Goal: Information Seeking & Learning: Learn about a topic

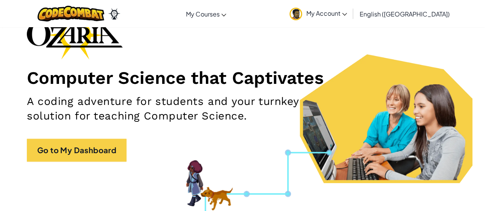
scroll to position [56, 0]
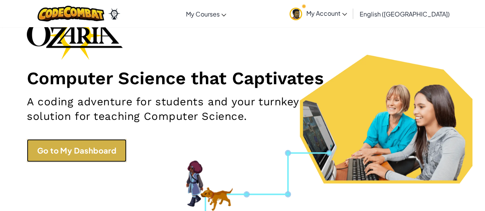
click at [75, 149] on link "Go to My Dashboard" at bounding box center [77, 150] width 100 height 23
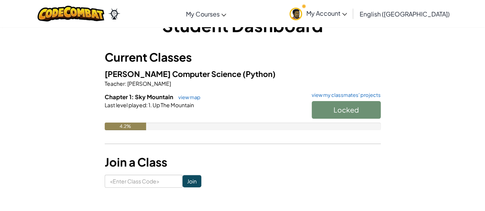
scroll to position [25, 0]
click at [334, 108] on div "Locked" at bounding box center [342, 112] width 77 height 21
click at [226, 104] on div "Last level played : 1. Up The Mountain" at bounding box center [243, 106] width 276 height 8
click at [191, 95] on link "view map" at bounding box center [188, 98] width 26 height 6
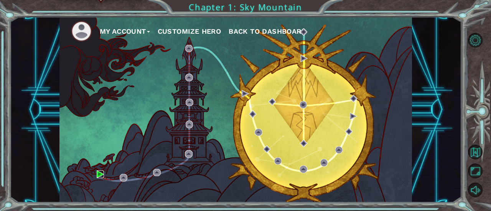
click at [101, 177] on img at bounding box center [100, 174] width 7 height 7
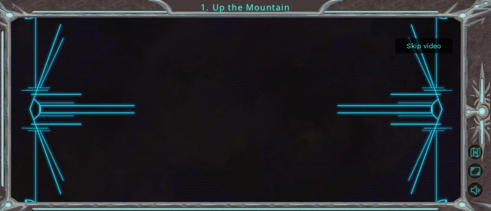
click at [407, 46] on button "Skip video" at bounding box center [424, 45] width 58 height 15
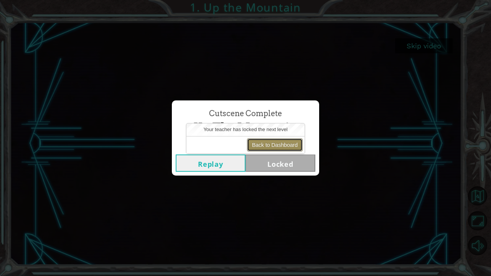
click at [262, 142] on button "Back to Dashboard" at bounding box center [275, 144] width 56 height 13
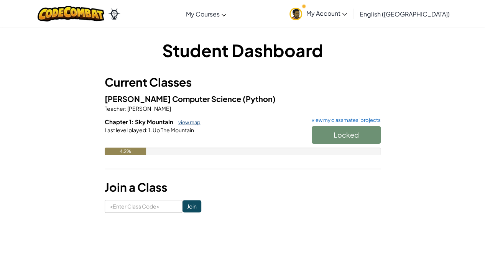
click at [190, 122] on link "view map" at bounding box center [188, 122] width 26 height 6
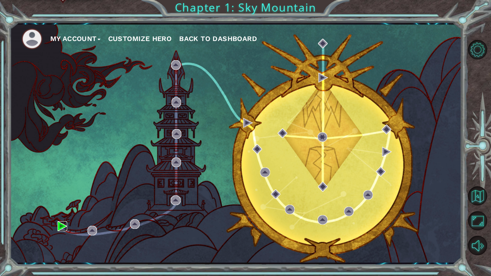
click at [61, 211] on img at bounding box center [63, 226] width 10 height 10
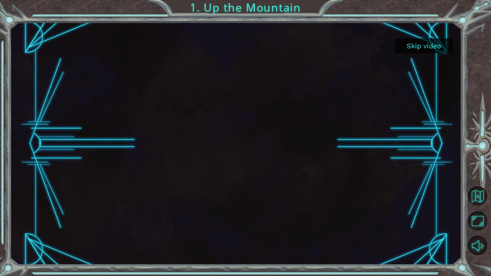
click at [435, 45] on button "Skip video" at bounding box center [424, 45] width 58 height 15
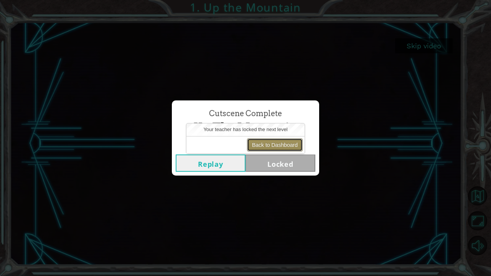
click at [279, 142] on button "Back to Dashboard" at bounding box center [275, 144] width 56 height 13
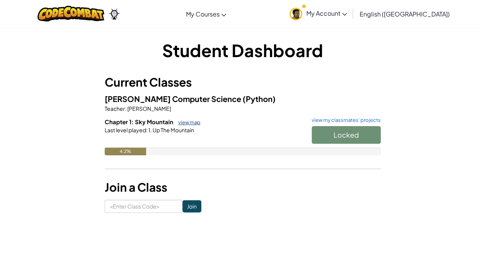
click at [192, 123] on link "view map" at bounding box center [188, 122] width 26 height 6
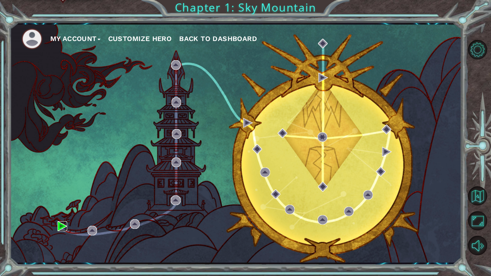
click at [59, 211] on img at bounding box center [63, 226] width 10 height 10
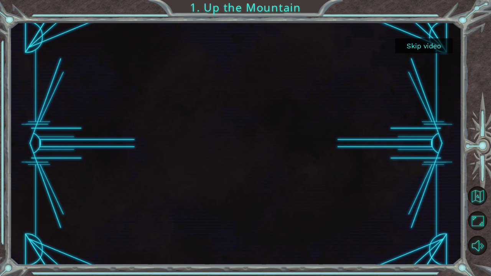
click at [224, 149] on div at bounding box center [236, 143] width 432 height 243
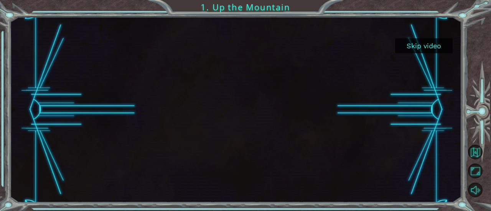
click at [427, 44] on button "Skip video" at bounding box center [424, 45] width 58 height 15
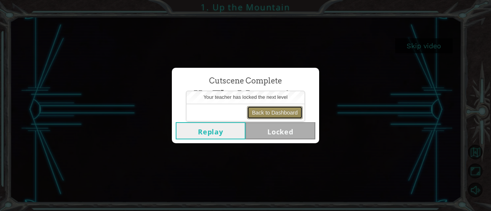
click at [288, 115] on button "Back to Dashboard" at bounding box center [275, 112] width 56 height 13
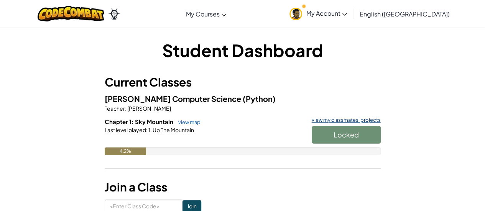
click at [340, 119] on link "view my classmates' projects" at bounding box center [344, 120] width 73 height 5
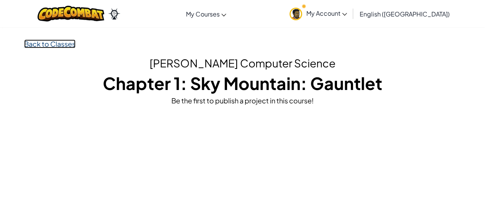
click at [51, 41] on link "Back to Classes" at bounding box center [49, 44] width 51 height 9
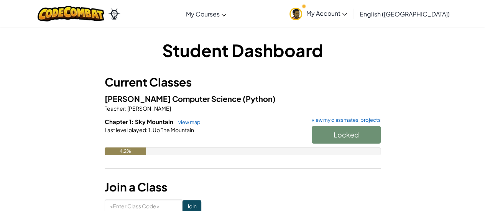
scroll to position [38, 0]
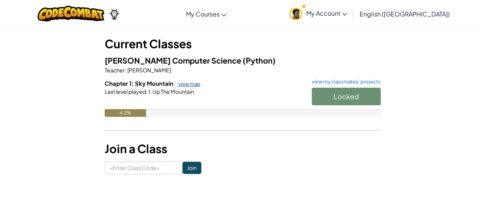
click at [184, 85] on link "view map" at bounding box center [188, 84] width 26 height 6
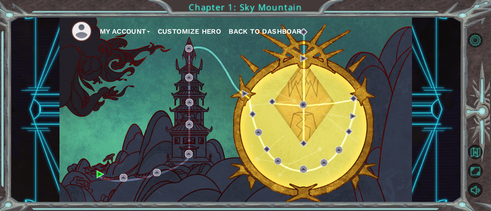
click at [190, 30] on button "Customize Hero" at bounding box center [190, 32] width 64 height 12
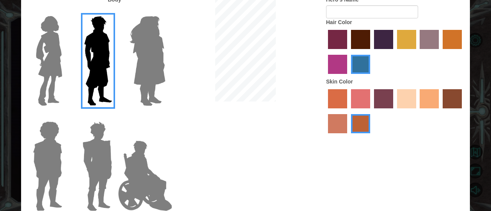
click at [417, 98] on div at bounding box center [395, 112] width 138 height 50
click at [410, 97] on label "sandy beach skin color" at bounding box center [406, 98] width 19 height 19
click at [394, 111] on input "sandy beach skin color" at bounding box center [394, 111] width 0 height 0
click at [382, 38] on label "hot purple hair color" at bounding box center [383, 39] width 19 height 19
click at [371, 52] on input "hot purple hair color" at bounding box center [371, 52] width 0 height 0
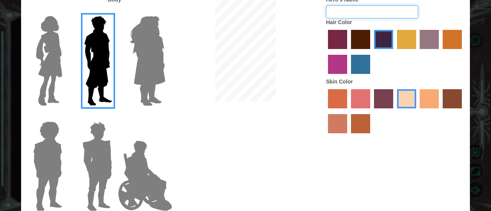
click at [351, 14] on input "Hero's Name" at bounding box center [372, 11] width 92 height 13
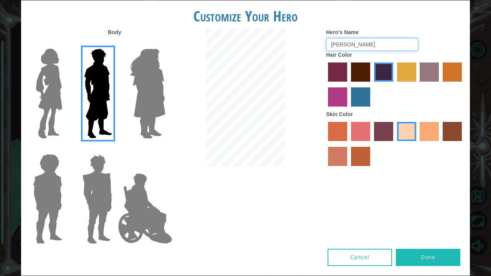
type input "chris"
click at [138, 200] on img at bounding box center [145, 208] width 60 height 77
click at [165, 149] on input "Hero Jamie" at bounding box center [165, 149] width 0 height 0
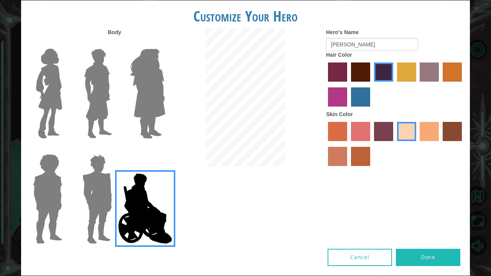
click at [415, 211] on button "Done" at bounding box center [428, 257] width 64 height 17
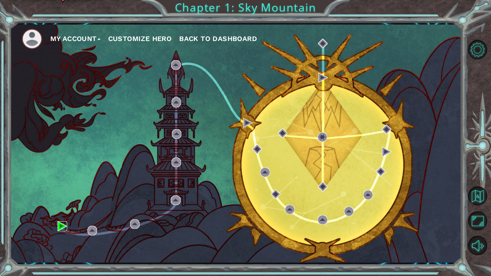
click at [59, 211] on img at bounding box center [63, 226] width 10 height 10
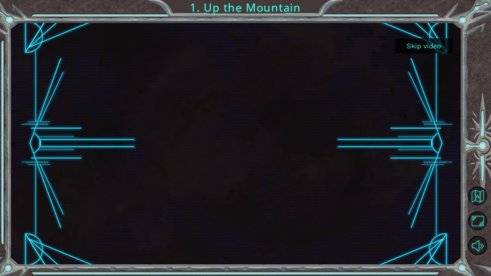
click at [415, 47] on button "Skip video" at bounding box center [424, 45] width 58 height 15
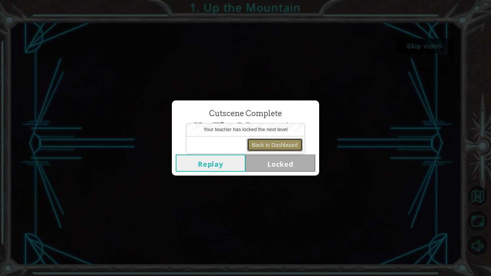
drag, startPoint x: 269, startPoint y: 143, endPoint x: 249, endPoint y: 149, distance: 20.1
click at [267, 143] on button "Back to Dashboard" at bounding box center [275, 144] width 56 height 13
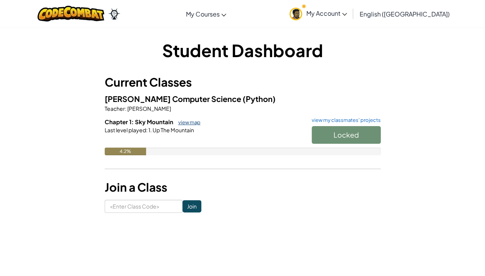
click at [196, 121] on link "view map" at bounding box center [188, 122] width 26 height 6
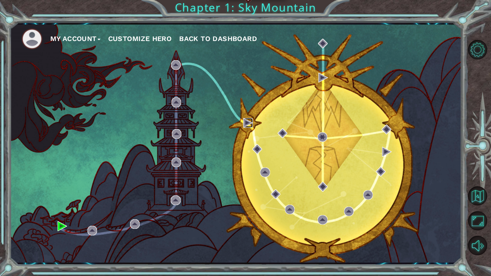
click at [247, 124] on img at bounding box center [248, 123] width 10 height 10
click at [58, 211] on img at bounding box center [63, 226] width 10 height 10
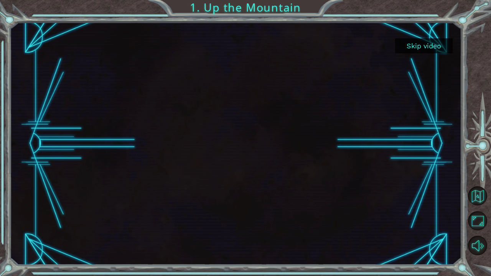
click at [409, 40] on div "Skip video" at bounding box center [236, 143] width 452 height 243
click at [412, 46] on button "Skip video" at bounding box center [424, 45] width 58 height 15
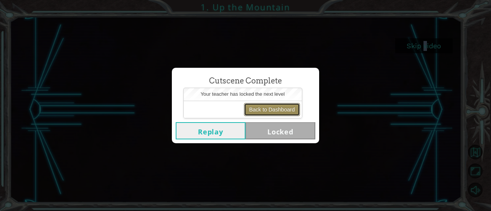
click at [265, 108] on button "Back to Dashboard" at bounding box center [272, 109] width 56 height 13
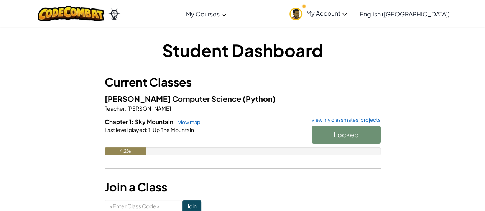
click at [367, 135] on div "Locked" at bounding box center [342, 136] width 77 height 21
drag, startPoint x: 367, startPoint y: 135, endPoint x: 324, endPoint y: 137, distance: 43.4
click at [324, 138] on div "Locked" at bounding box center [342, 136] width 77 height 21
click at [323, 137] on div "Locked" at bounding box center [342, 136] width 77 height 21
click at [177, 121] on link "view map" at bounding box center [188, 122] width 26 height 6
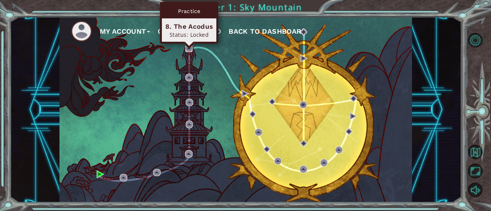
click at [190, 49] on img at bounding box center [188, 48] width 7 height 7
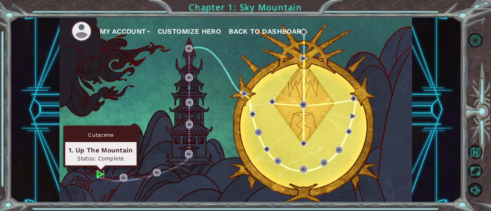
click at [98, 175] on img at bounding box center [100, 174] width 7 height 7
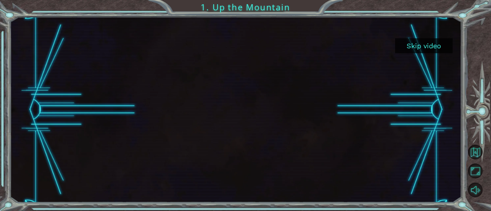
click at [424, 46] on button "Skip video" at bounding box center [424, 45] width 58 height 15
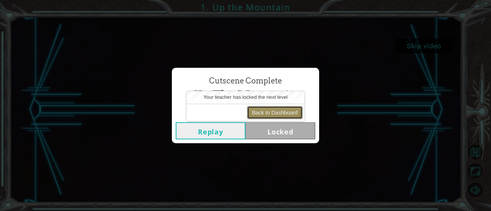
click at [291, 110] on button "Back to Dashboard" at bounding box center [275, 112] width 56 height 13
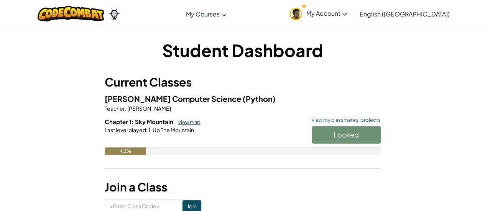
click at [180, 119] on link "view map" at bounding box center [188, 122] width 26 height 6
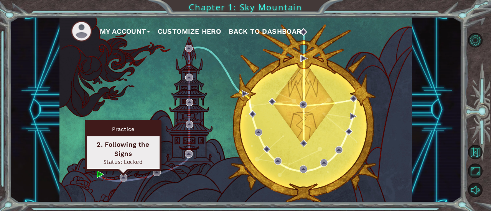
click at [119, 177] on div "My Account Customize Hero Back to Dashboard" at bounding box center [235, 110] width 353 height 186
drag, startPoint x: 120, startPoint y: 173, endPoint x: 120, endPoint y: 177, distance: 3.9
click at [120, 177] on img at bounding box center [123, 177] width 7 height 7
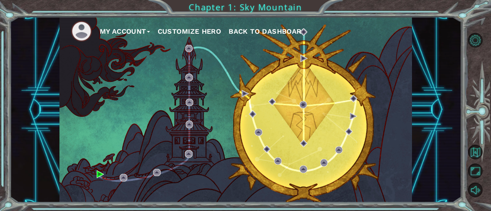
click at [167, 138] on div "My Account Customize Hero Back to Dashboard" at bounding box center [235, 110] width 353 height 186
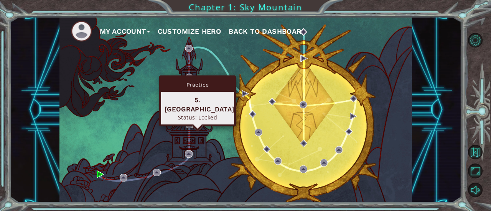
click at [189, 124] on img at bounding box center [189, 124] width 7 height 7
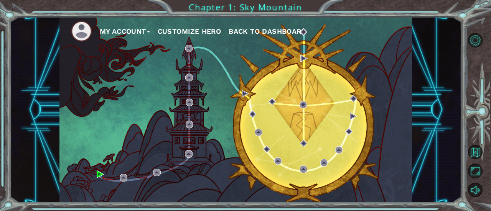
click at [150, 137] on div "My Account Customize Hero Back to Dashboard" at bounding box center [235, 110] width 353 height 186
drag, startPoint x: 156, startPoint y: 118, endPoint x: 214, endPoint y: 68, distance: 77.0
click at [214, 69] on div "My Account Customize Hero Back to Dashboard" at bounding box center [235, 110] width 353 height 186
click at [162, 38] on ul "My Account Customize Hero Back to Dashboard" at bounding box center [241, 31] width 341 height 21
drag, startPoint x: 391, startPoint y: 31, endPoint x: 366, endPoint y: 33, distance: 25.5
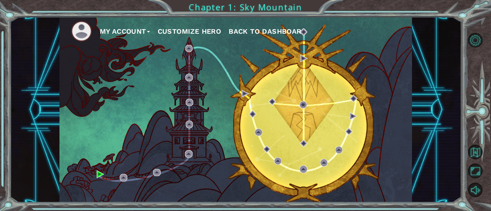
click at [366, 33] on ul "My Account Customize Hero Back to Dashboard" at bounding box center [241, 31] width 341 height 21
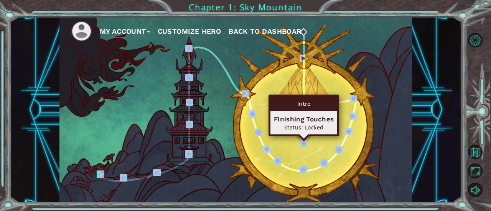
drag, startPoint x: 65, startPoint y: 162, endPoint x: 304, endPoint y: 140, distance: 240.3
click at [304, 140] on div "My Account Customize Hero Back to Dashboard" at bounding box center [235, 110] width 353 height 186
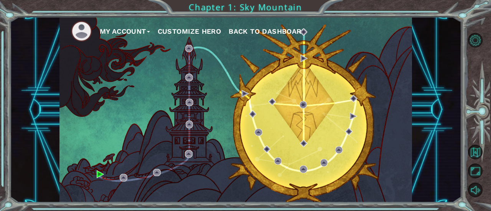
drag, startPoint x: 321, startPoint y: 34, endPoint x: 338, endPoint y: 22, distance: 21.0
click at [338, 22] on ul "My Account Customize Hero Back to Dashboard" at bounding box center [241, 31] width 341 height 21
drag, startPoint x: 337, startPoint y: 22, endPoint x: 327, endPoint y: 28, distance: 12.0
click at [337, 22] on ul "My Account Customize Hero Back to Dashboard" at bounding box center [241, 31] width 341 height 21
drag, startPoint x: 315, startPoint y: 76, endPoint x: 318, endPoint y: 51, distance: 25.5
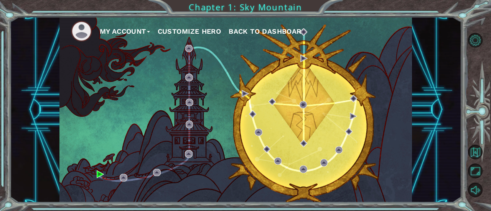
click at [312, 52] on div "My Account Customize Hero Back to Dashboard" at bounding box center [235, 110] width 353 height 186
drag, startPoint x: 318, startPoint y: 51, endPoint x: 287, endPoint y: 58, distance: 31.5
click at [291, 58] on div "My Account Customize Hero Back to Dashboard" at bounding box center [235, 110] width 353 height 186
click at [287, 58] on div "My Account Customize Hero Back to Dashboard" at bounding box center [235, 110] width 353 height 186
drag, startPoint x: 379, startPoint y: 66, endPoint x: 348, endPoint y: 82, distance: 35.0
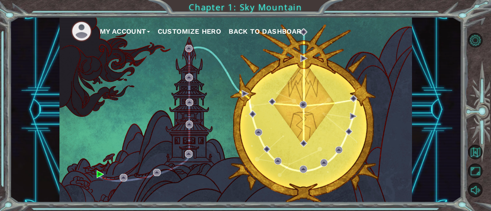
click at [342, 89] on div "My Account Customize Hero Back to Dashboard" at bounding box center [235, 110] width 353 height 186
click at [349, 81] on div "My Account Customize Hero Back to Dashboard" at bounding box center [235, 110] width 353 height 186
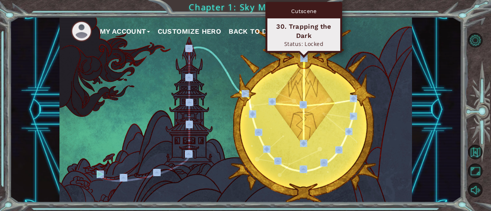
drag, startPoint x: 81, startPoint y: 152, endPoint x: 307, endPoint y: 59, distance: 243.9
click at [307, 59] on div "My Account Customize Hero Back to Dashboard" at bounding box center [235, 110] width 353 height 186
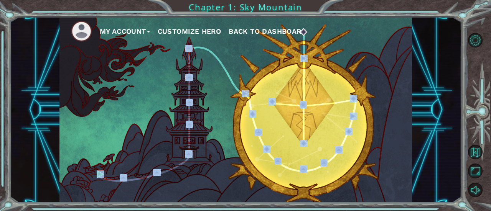
click at [157, 123] on div "My Account Customize Hero Back to Dashboard" at bounding box center [235, 110] width 353 height 186
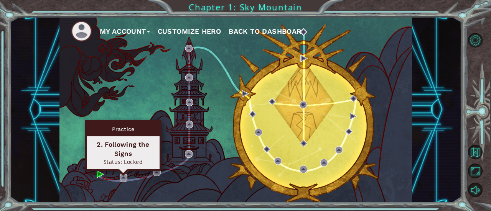
click at [122, 181] on img at bounding box center [123, 177] width 7 height 7
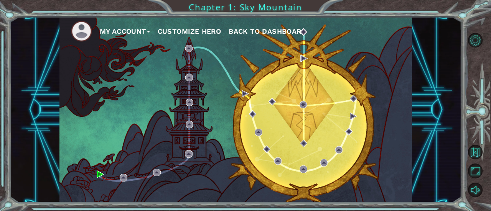
click at [256, 29] on span "Back to Dashboard" at bounding box center [268, 31] width 78 height 8
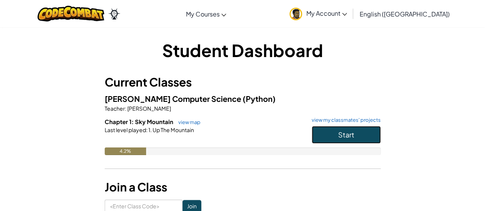
click at [345, 131] on span "Start" at bounding box center [346, 134] width 16 height 9
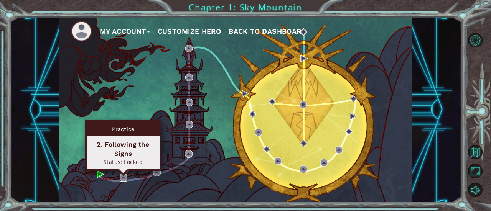
click at [125, 175] on img at bounding box center [123, 177] width 7 height 7
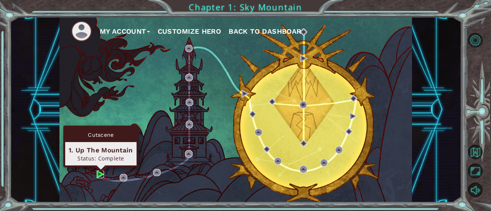
click at [101, 176] on img at bounding box center [100, 174] width 7 height 7
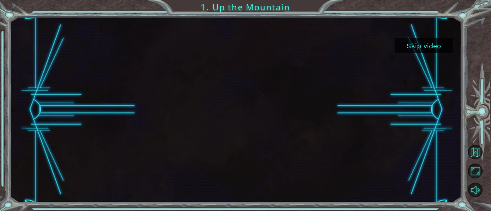
click at [447, 46] on button "Skip video" at bounding box center [424, 45] width 58 height 15
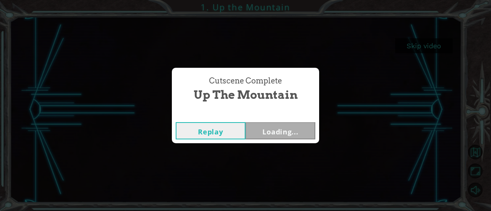
click at [436, 49] on div "Cutscene Complete Up the Mountain Replay Loading..." at bounding box center [245, 105] width 491 height 211
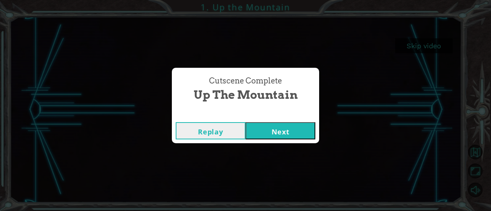
click at [279, 129] on button "Next" at bounding box center [281, 130] width 70 height 17
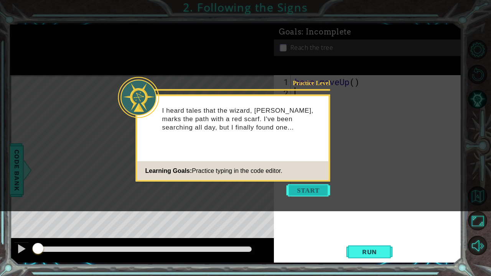
click at [300, 191] on button "Start" at bounding box center [309, 191] width 44 height 12
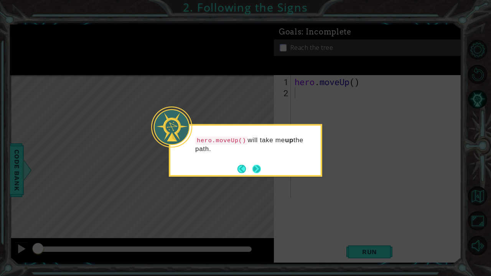
drag, startPoint x: 253, startPoint y: 175, endPoint x: 258, endPoint y: 173, distance: 5.0
click at [253, 174] on footer at bounding box center [248, 169] width 23 height 12
click at [258, 172] on button "Next" at bounding box center [256, 169] width 10 height 10
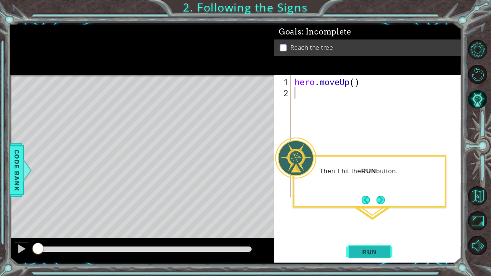
click at [362, 211] on span "Run" at bounding box center [369, 252] width 30 height 8
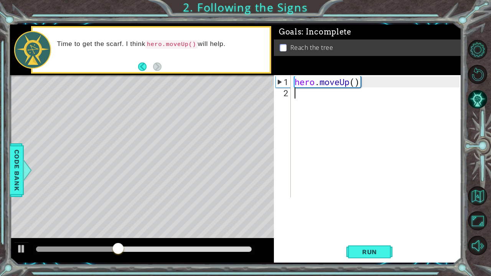
click at [355, 82] on div "hero . moveUp ( )" at bounding box center [378, 148] width 170 height 145
type textarea "hero.moveUp(2)"
click at [370, 211] on button "Run" at bounding box center [369, 251] width 46 height 19
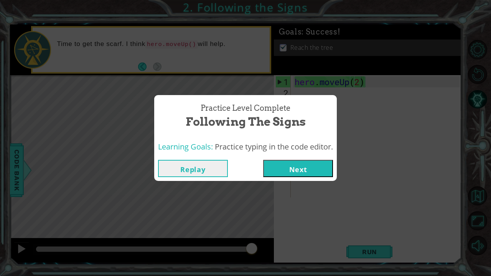
click at [292, 164] on button "Next" at bounding box center [298, 168] width 70 height 17
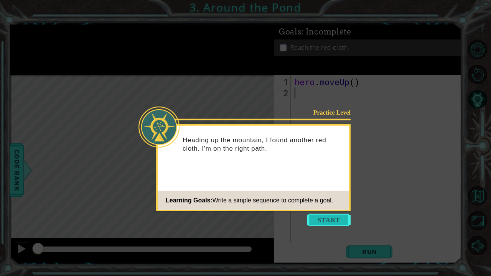
click at [327, 211] on button "Start" at bounding box center [329, 220] width 44 height 12
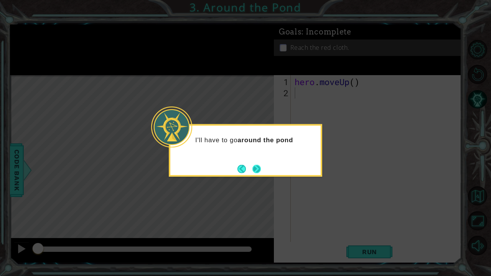
click at [259, 170] on button "Next" at bounding box center [256, 169] width 9 height 9
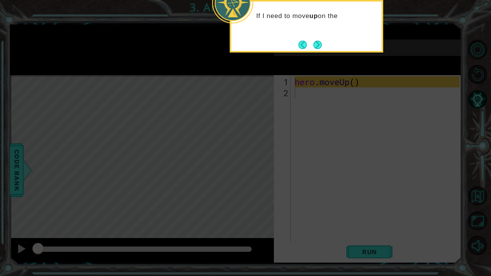
click at [315, 35] on div "If I need to move up on the" at bounding box center [306, 26] width 153 height 53
click at [319, 45] on button "Next" at bounding box center [317, 44] width 9 height 9
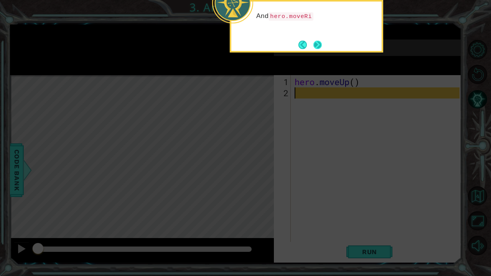
click at [320, 44] on button "Next" at bounding box center [317, 44] width 9 height 9
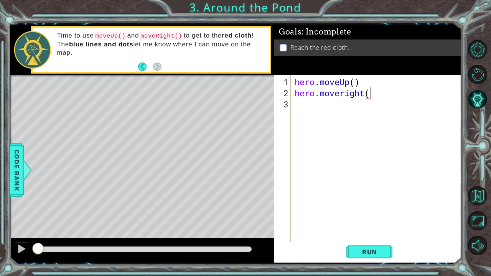
scroll to position [0, 3]
click at [356, 82] on div "hero . moveUp ( ) hero . moveright ( )" at bounding box center [378, 170] width 170 height 189
click at [370, 94] on div "hero . moveUp ( 2 ) hero . moveright ( )" at bounding box center [378, 170] width 170 height 189
type textarea "hero.moveright(1)"
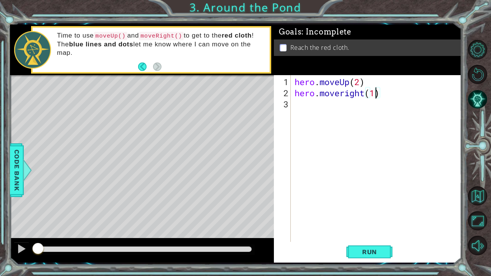
scroll to position [0, 3]
click at [347, 107] on div "hero . moveUp ( 2 ) hero . moveright ( 1 )" at bounding box center [378, 170] width 170 height 189
click at [356, 211] on span "Run" at bounding box center [369, 252] width 30 height 8
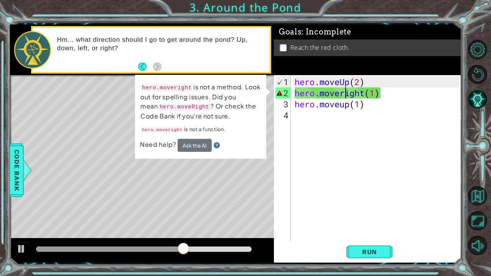
click at [343, 93] on div "hero . moveUp ( 2 ) hero . moveright ( 1 ) hero . moveup ( 1 )" at bounding box center [378, 170] width 170 height 189
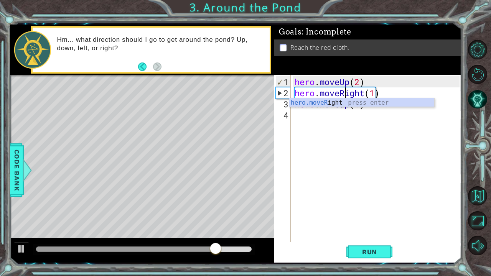
scroll to position [0, 2]
click at [366, 104] on div "hero.moveR ight press enter" at bounding box center [361, 112] width 145 height 28
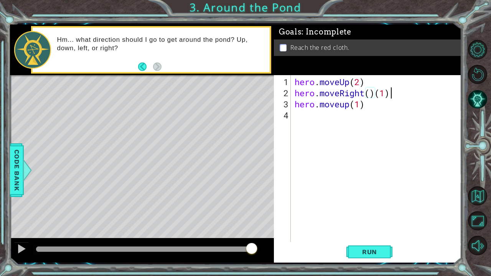
click at [392, 95] on div "hero . moveUp ( 2 ) hero . moveRight ( ) ( 1 ) hero . moveup ( 1 )" at bounding box center [378, 170] width 170 height 189
type textarea "hero.moveRight(1)"
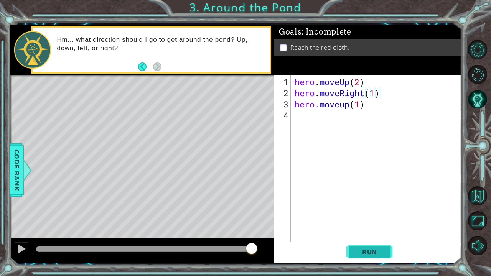
click at [373, 211] on span "Run" at bounding box center [369, 252] width 30 height 8
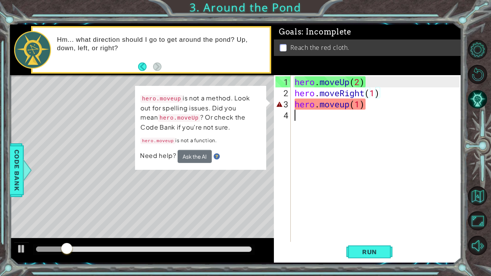
click at [353, 117] on div "hero . moveUp ( 2 ) hero . moveRight ( 1 ) hero . moveup ( 1 )" at bounding box center [378, 170] width 170 height 189
click at [346, 103] on div "hero . moveUp ( 2 ) hero . moveRight ( 1 ) hero . moveup ( 1 )" at bounding box center [378, 170] width 170 height 189
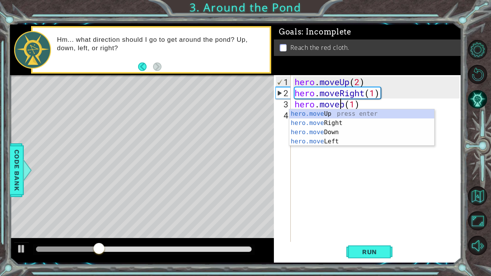
scroll to position [0, 2]
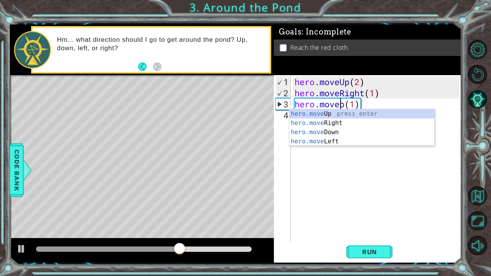
type textarea "hero.moveUp(1)"
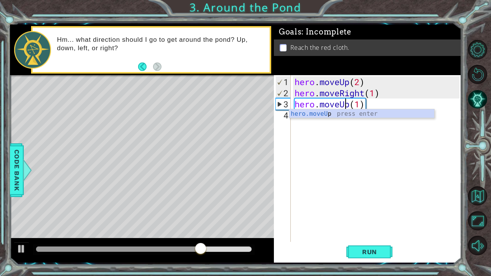
drag, startPoint x: 372, startPoint y: 158, endPoint x: 370, endPoint y: 177, distance: 18.9
click at [372, 159] on div "hero . moveUp ( 2 ) hero . moveRight ( 1 ) hero . moveUp ( 1 )" at bounding box center [378, 170] width 170 height 189
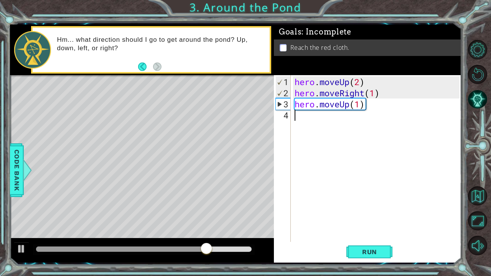
scroll to position [0, 0]
click at [371, 211] on span "Run" at bounding box center [369, 252] width 30 height 8
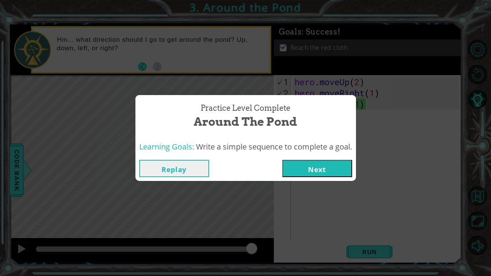
click at [332, 167] on button "Next" at bounding box center [317, 168] width 70 height 17
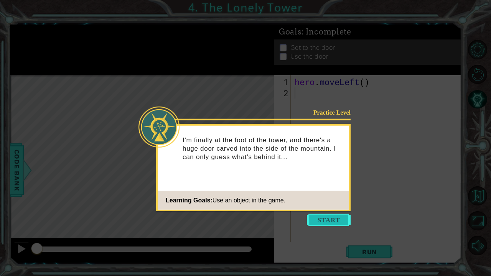
click at [321, 211] on button "Start" at bounding box center [329, 220] width 44 height 12
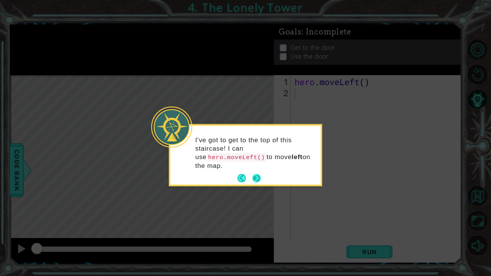
click at [255, 174] on button "Next" at bounding box center [256, 178] width 9 height 9
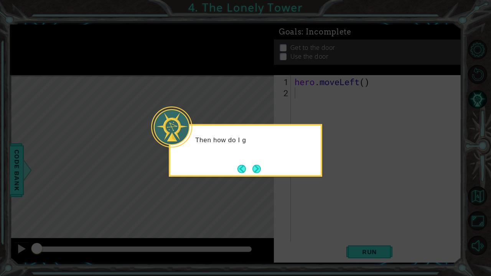
click at [255, 168] on button "Next" at bounding box center [256, 168] width 13 height 13
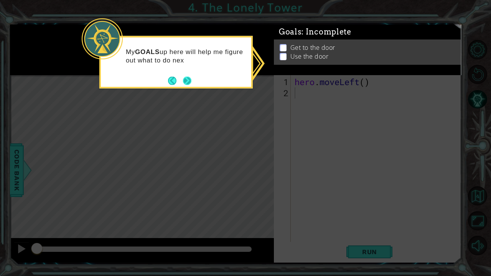
click at [189, 82] on button "Next" at bounding box center [187, 80] width 9 height 9
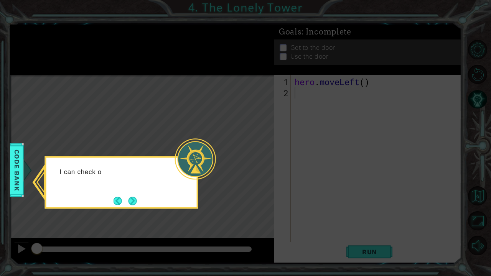
click at [223, 171] on icon at bounding box center [245, 138] width 491 height 276
click at [132, 199] on button "Next" at bounding box center [132, 200] width 9 height 9
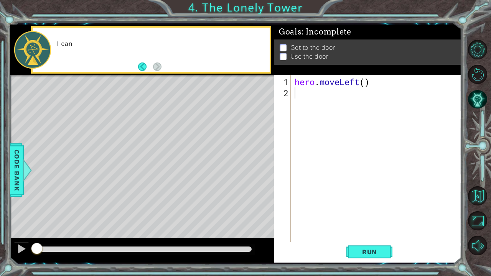
click at [0, 171] on div "1 ההההההההההההההההההההההההההההההההההההההההההההההההההההההההההההההההההההההההההההה…" at bounding box center [245, 138] width 491 height 276
click at [8, 169] on div "1 ההההההההההההההההההההההההההההההההההההההההההההההההההההההההההההההההההההההההההההה…" at bounding box center [245, 138] width 491 height 276
click at [12, 169] on span "Code Bank" at bounding box center [9, 170] width 12 height 47
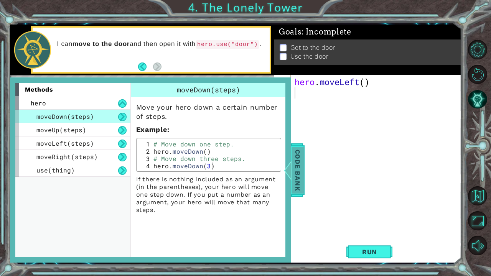
click at [300, 171] on span "Code Bank" at bounding box center [299, 170] width 12 height 47
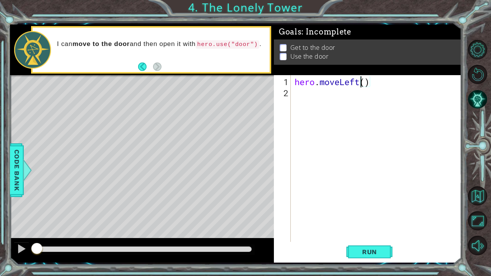
click at [363, 82] on div "hero . moveLeft ( )" at bounding box center [378, 170] width 170 height 189
click at [365, 82] on div "hero . moveLeft ( )" at bounding box center [378, 170] width 170 height 189
type textarea "hero.moveLeft(2)"
click at [308, 95] on div "hero . moveLeft ( 2 )" at bounding box center [378, 170] width 170 height 189
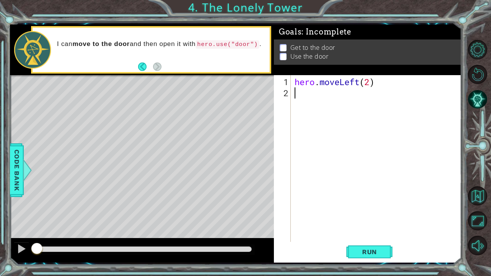
scroll to position [0, 0]
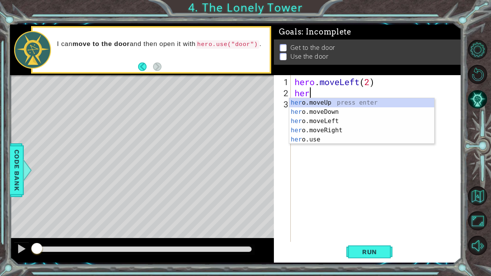
type textarea "her"
click at [318, 103] on div "her o.moveUp press enter her o.moveDown press enter her o.moveLeft press enter …" at bounding box center [361, 130] width 145 height 64
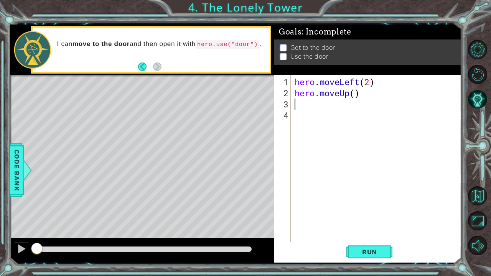
click at [354, 93] on div "hero . moveLeft ( 2 ) hero . moveUp ( )" at bounding box center [378, 170] width 170 height 189
type textarea "hero.moveUp(2)"
click at [328, 104] on div "hero . moveLeft ( 2 ) hero . moveUp ( 2 )" at bounding box center [378, 170] width 170 height 189
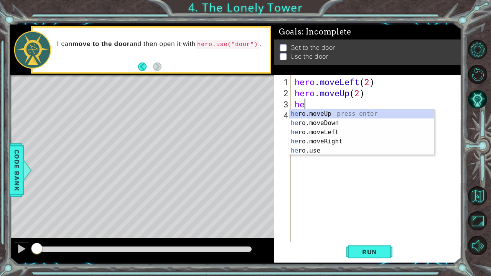
scroll to position [0, 0]
type textarea "hero"
click at [329, 140] on div "hero .moveUp press enter hero .moveDown press enter hero .moveLeft press enter …" at bounding box center [361, 141] width 145 height 64
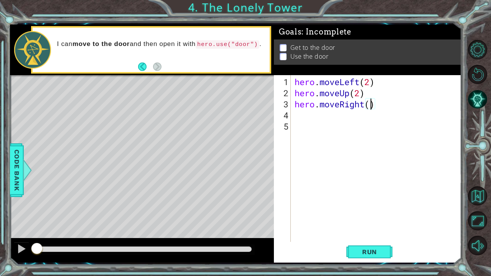
click at [369, 101] on div "hero . moveLeft ( 2 ) hero . moveUp ( 2 ) hero . moveRight ( )" at bounding box center [378, 170] width 170 height 189
type textarea "hero.moveRight(2)"
click at [347, 119] on div "hero . moveLeft ( 2 ) hero . moveUp ( 2 ) hero . moveRight ( 2 )" at bounding box center [378, 170] width 170 height 189
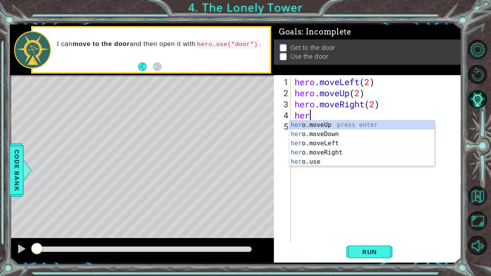
scroll to position [0, 0]
click at [342, 164] on div "her o.moveUp press enter her o.moveDown press enter her o.moveLeft press enter …" at bounding box center [361, 152] width 145 height 64
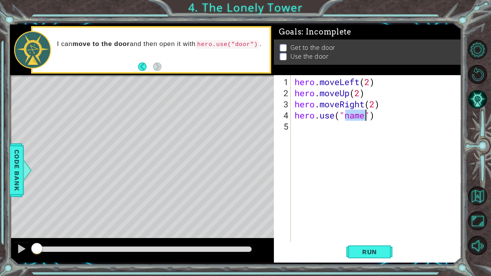
click at [359, 116] on div "hero . moveLeft ( 2 ) hero . moveUp ( 2 ) hero . moveRight ( 2 ) hero . use ( "…" at bounding box center [376, 158] width 166 height 167
click at [359, 116] on div "hero . moveLeft ( 2 ) hero . moveUp ( 2 ) hero . moveRight ( 2 ) hero . use ( "…" at bounding box center [378, 170] width 170 height 189
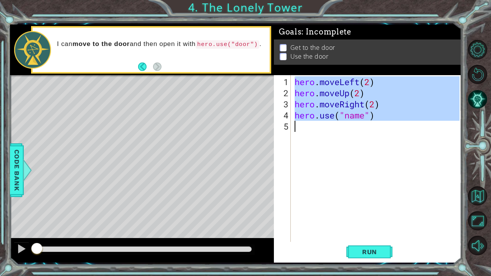
click at [359, 116] on div "hero . moveLeft ( 2 ) hero . moveUp ( 2 ) hero . moveRight ( 2 ) hero . use ( "…" at bounding box center [378, 170] width 170 height 189
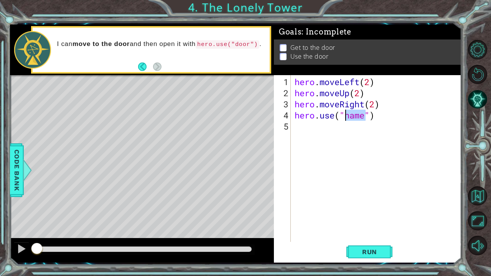
drag, startPoint x: 366, startPoint y: 117, endPoint x: 345, endPoint y: 114, distance: 20.5
click at [345, 114] on div "hero . moveLeft ( 2 ) hero . moveUp ( 2 ) hero . moveRight ( 2 ) hero . use ( "…" at bounding box center [378, 170] width 170 height 189
type textarea "hero.use("door")"
click at [361, 211] on span "Run" at bounding box center [369, 252] width 30 height 8
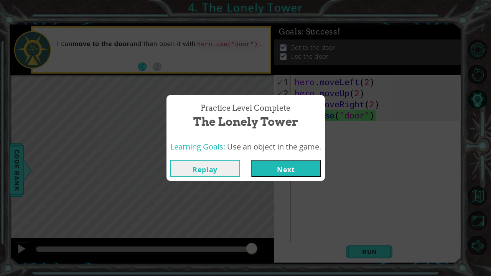
click at [286, 168] on button "Next" at bounding box center [286, 168] width 70 height 17
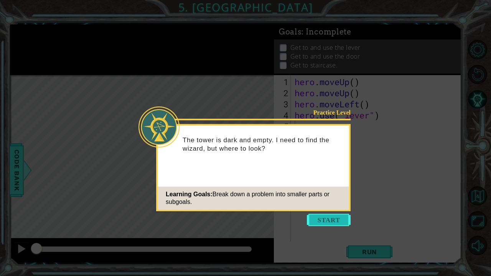
click at [330, 211] on button "Start" at bounding box center [329, 220] width 44 height 12
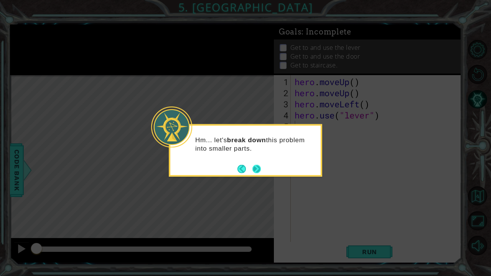
click at [259, 166] on button "Next" at bounding box center [256, 169] width 9 height 9
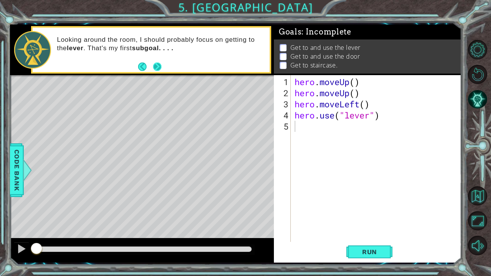
click at [158, 62] on button "Next" at bounding box center [157, 67] width 10 height 10
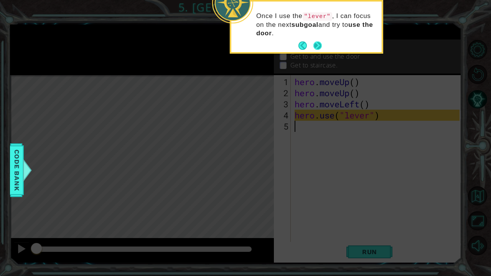
click at [318, 48] on button "Next" at bounding box center [317, 46] width 10 height 10
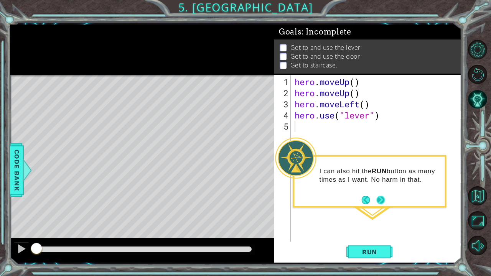
click at [380, 204] on button "Next" at bounding box center [381, 200] width 10 height 10
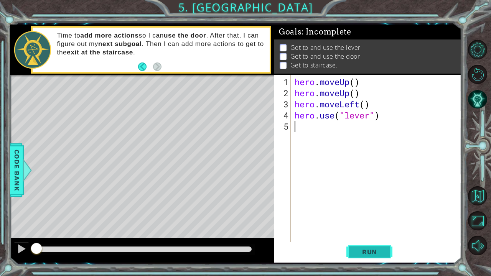
click at [374, 211] on span "Run" at bounding box center [369, 252] width 30 height 8
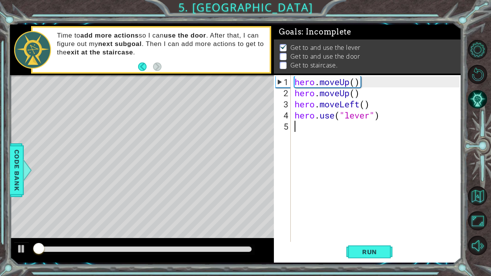
scroll to position [4, 0]
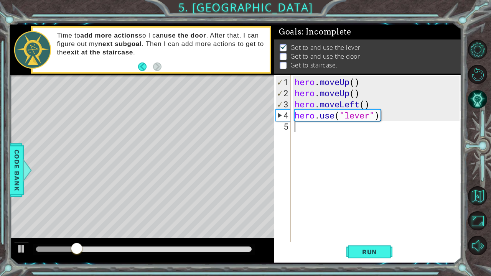
click at [318, 129] on div "hero . moveUp ( ) hero . moveUp ( ) hero . moveLeft ( ) hero . use ( "lever" )" at bounding box center [378, 170] width 170 height 189
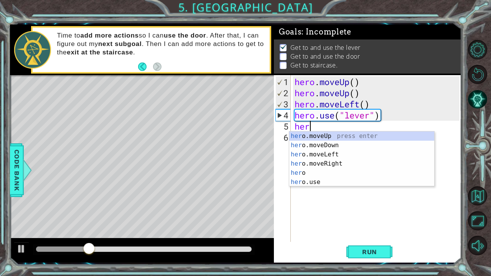
scroll to position [0, 0]
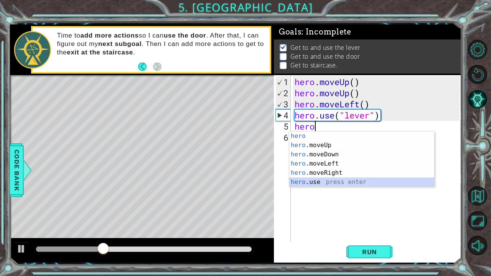
click at [341, 179] on div "hero press enter hero .moveUp press enter hero .moveDown press enter hero .move…" at bounding box center [361, 169] width 145 height 74
type textarea "hero.use("name")"
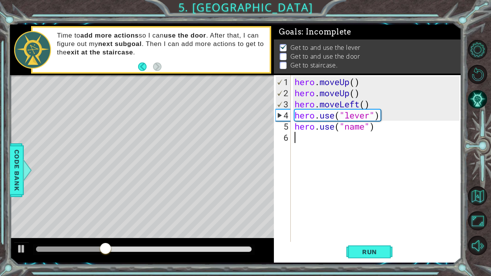
click at [341, 179] on div "hero . moveUp ( ) hero . moveUp ( ) hero . moveLeft ( ) hero . use ( "lever" ) …" at bounding box center [378, 170] width 170 height 189
click at [384, 122] on div "hero . moveUp ( ) hero . moveUp ( ) hero . moveLeft ( ) hero . use ( "lever" ) …" at bounding box center [378, 170] width 170 height 189
drag, startPoint x: 382, startPoint y: 127, endPoint x: 320, endPoint y: 130, distance: 61.8
click at [320, 130] on div "hero . moveUp ( ) hero . moveUp ( ) hero . moveLeft ( ) hero . use ( "lever" ) …" at bounding box center [378, 170] width 170 height 189
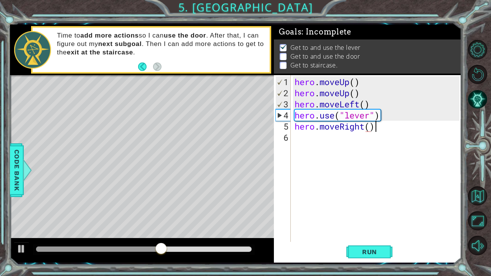
scroll to position [0, 3]
type textarea "hero.moveRight(3)"
click at [347, 137] on div "hero . moveUp ( ) hero . moveUp ( ) hero . moveLeft ( ) hero . use ( "lever" ) …" at bounding box center [378, 170] width 170 height 189
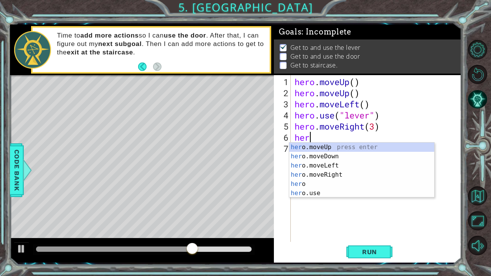
scroll to position [0, 0]
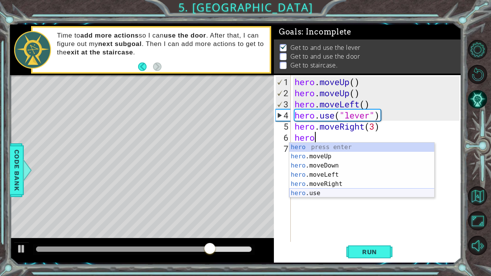
click at [325, 194] on div "hero press enter hero .moveUp press enter hero .moveDown press enter hero .move…" at bounding box center [361, 180] width 145 height 74
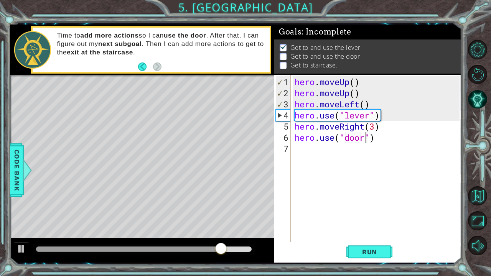
scroll to position [0, 3]
type textarea "hero.use("door")"
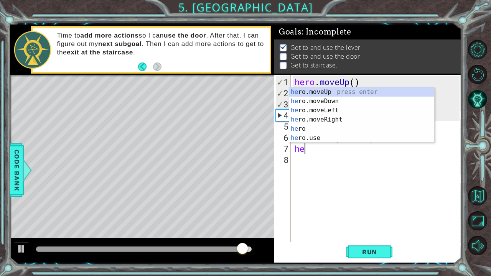
scroll to position [0, 0]
type textarea "hero"
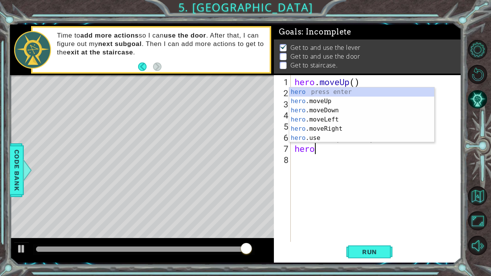
scroll to position [0, 0]
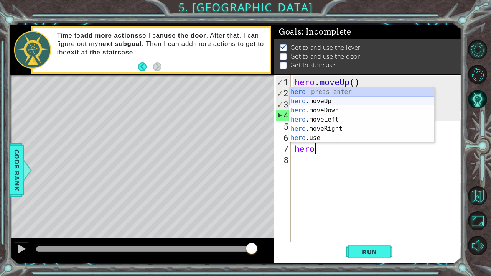
click at [307, 102] on div "hero press enter hero .moveUp press enter hero .moveDown press enter hero .move…" at bounding box center [361, 124] width 145 height 74
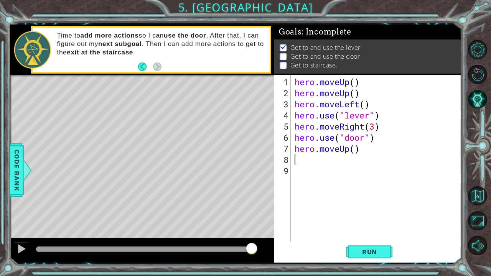
scroll to position [0, 0]
type textarea "hero.moveUp()"
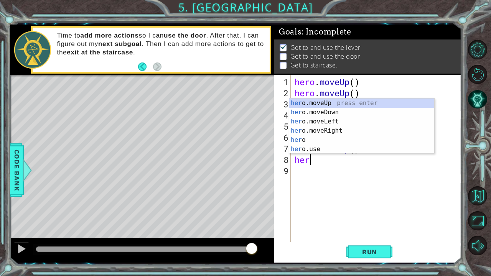
type textarea "hero"
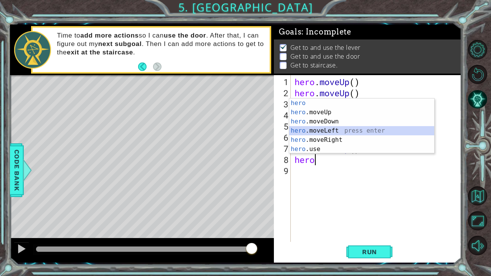
click at [313, 130] on div "hero press enter hero .moveUp press enter hero .moveDown press enter hero .move…" at bounding box center [361, 136] width 145 height 74
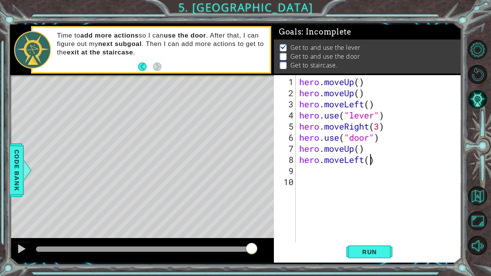
click at [369, 156] on div "hero . moveUp ( ) hero . moveUp ( ) hero . moveLeft ( ) hero . use ( "lever" ) …" at bounding box center [381, 170] width 166 height 189
type textarea "hero.moveLeft(3)"
click at [325, 172] on div "hero . moveUp ( ) hero . moveUp ( ) hero . moveLeft ( ) hero . use ( "lever" ) …" at bounding box center [381, 170] width 166 height 189
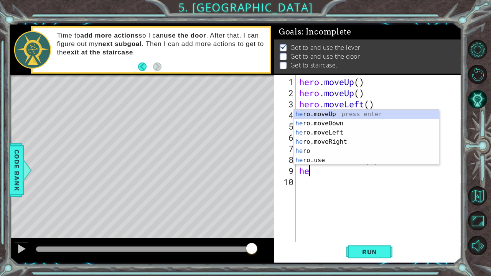
scroll to position [0, 0]
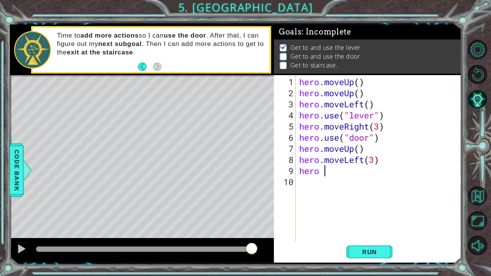
type textarea "hero"
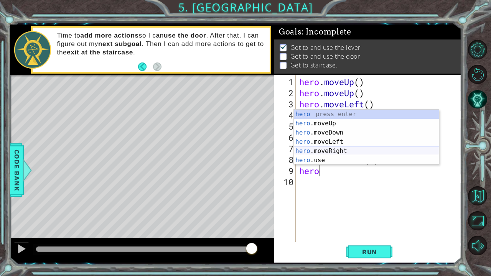
click at [331, 150] on div "hero press enter hero .moveUp press enter hero .moveDown press enter hero .move…" at bounding box center [366, 147] width 145 height 74
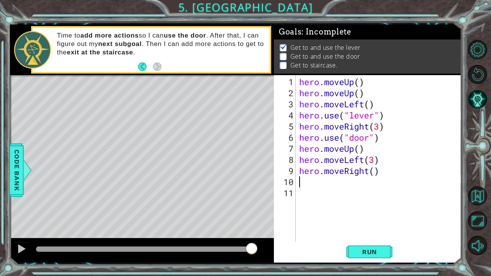
click at [371, 158] on div "hero . moveUp ( ) hero . moveUp ( ) hero . moveLeft ( ) hero . use ( "lever" ) …" at bounding box center [381, 170] width 166 height 189
click at [373, 160] on div "hero . moveUp ( ) hero . moveUp ( ) hero . moveLeft ( ) hero . use ( "lever" ) …" at bounding box center [381, 170] width 166 height 189
click at [376, 170] on div "hero . moveUp ( ) hero . moveUp ( ) hero . moveLeft ( ) hero . use ( "lever" ) …" at bounding box center [381, 170] width 166 height 189
type textarea "hero.moveRight(1)"
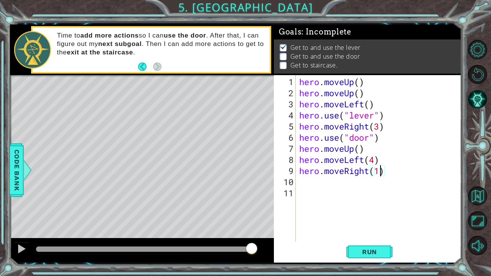
scroll to position [0, 3]
click at [319, 182] on div "hero . moveUp ( ) hero . moveUp ( ) hero . moveLeft ( ) hero . use ( "lever" ) …" at bounding box center [381, 170] width 166 height 189
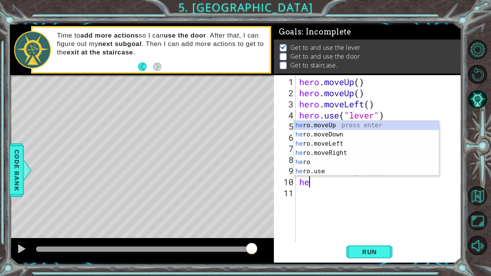
type textarea "hero"
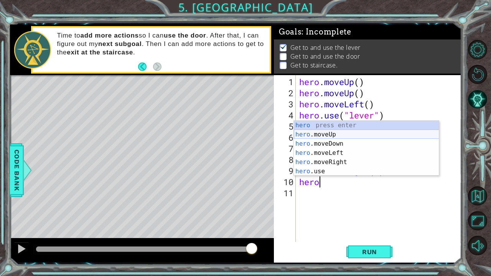
click at [322, 133] on div "hero press enter hero .moveUp press enter hero .moveDown press enter hero .move…" at bounding box center [366, 158] width 145 height 74
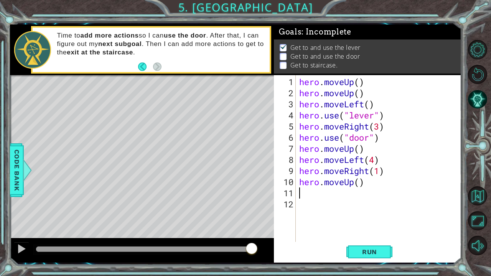
scroll to position [0, 0]
click at [354, 211] on span "Run" at bounding box center [369, 252] width 30 height 8
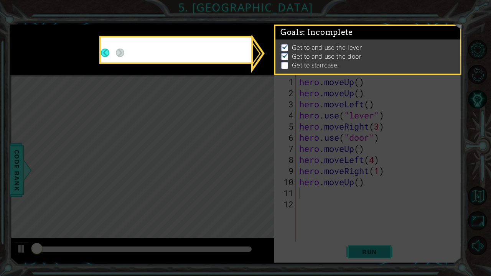
scroll to position [4, 0]
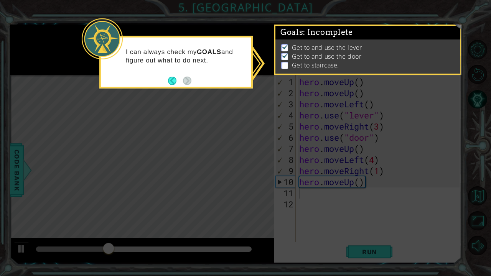
click at [198, 80] on div "I can always check my GOALS and figure out what to do next." at bounding box center [175, 62] width 153 height 53
click at [180, 80] on button "Back" at bounding box center [175, 80] width 15 height 8
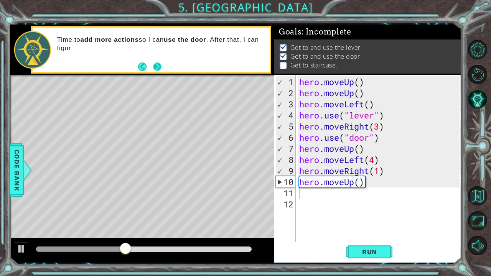
click at [158, 73] on footer at bounding box center [149, 67] width 23 height 12
click at [158, 71] on button "Next" at bounding box center [157, 67] width 14 height 14
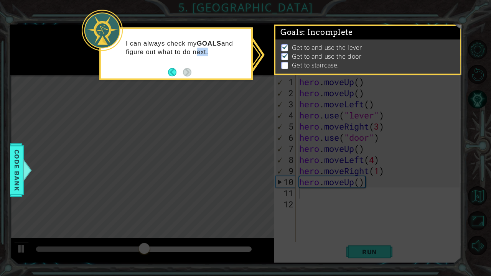
click at [191, 73] on div "I can always check my GOALS and figure out what to do next." at bounding box center [175, 54] width 153 height 53
click at [327, 52] on p "Get to and use the door" at bounding box center [327, 56] width 70 height 8
drag, startPoint x: 294, startPoint y: 58, endPoint x: 277, endPoint y: 59, distance: 17.3
click at [293, 61] on p "Get to staircase." at bounding box center [315, 65] width 47 height 8
click at [189, 61] on div "I can always check my GOALS and figure out what to do next." at bounding box center [176, 51] width 150 height 39
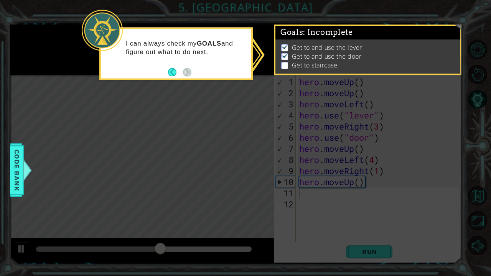
click at [9, 169] on icon at bounding box center [245, 138] width 491 height 276
drag, startPoint x: 13, startPoint y: 168, endPoint x: 17, endPoint y: 167, distance: 4.3
click at [15, 168] on span "Code Bank" at bounding box center [17, 170] width 12 height 47
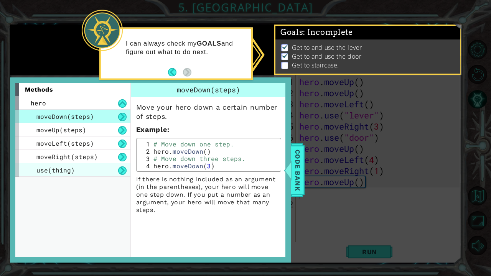
click at [85, 169] on div "use(thing)" at bounding box center [72, 169] width 115 height 13
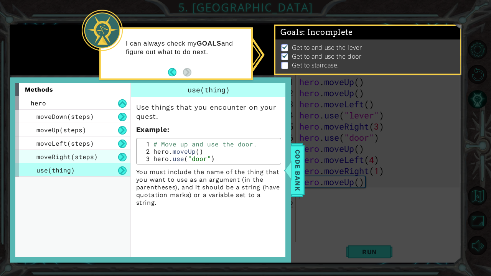
click at [88, 162] on div "moveRight(steps)" at bounding box center [72, 156] width 115 height 13
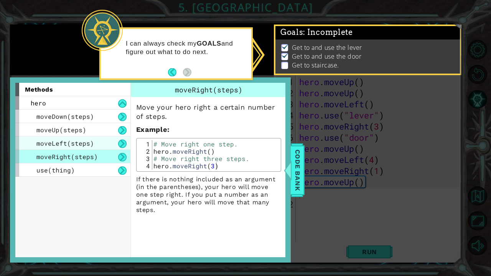
click at [77, 137] on div "moveLeft(steps)" at bounding box center [72, 143] width 115 height 13
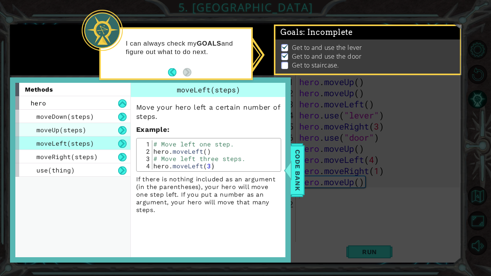
click at [72, 126] on span "moveUp(steps)" at bounding box center [61, 130] width 50 height 8
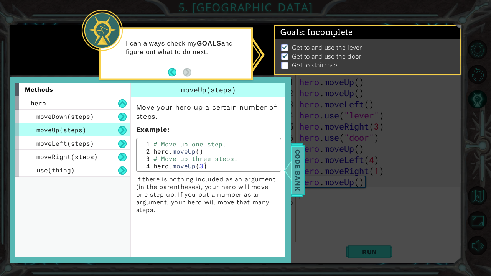
click at [291, 165] on div at bounding box center [288, 170] width 10 height 23
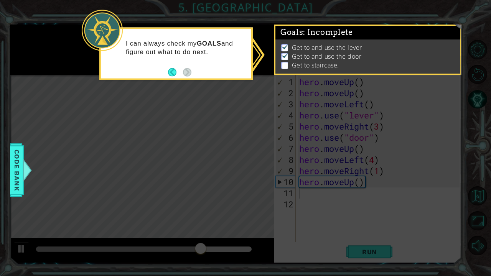
click at [267, 127] on icon at bounding box center [245, 138] width 491 height 276
drag, startPoint x: 332, startPoint y: 57, endPoint x: 357, endPoint y: 56, distance: 24.6
click at [335, 61] on p "Get to staircase." at bounding box center [315, 65] width 47 height 8
drag, startPoint x: 378, startPoint y: 56, endPoint x: 408, endPoint y: 33, distance: 37.4
click at [408, 25] on div "Goals : Incomplete Get to and use the lever Get to and use the door Get to stai…" at bounding box center [367, 25] width 185 height 0
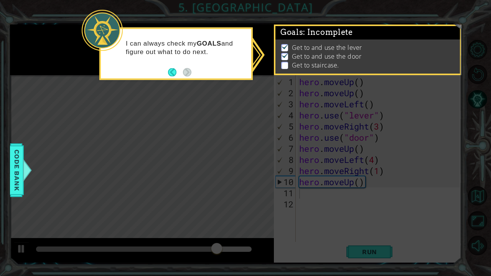
scroll to position [0, 0]
click at [281, 63] on p at bounding box center [284, 66] width 7 height 7
click at [287, 64] on p at bounding box center [284, 66] width 7 height 7
click at [286, 62] on li "Get to staircase." at bounding box center [368, 66] width 175 height 9
drag, startPoint x: 286, startPoint y: 60, endPoint x: 227, endPoint y: 72, distance: 60.3
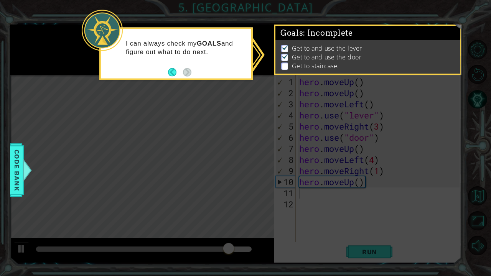
click at [260, 66] on div "1 ההההההההההההההההההההההההההההההההההההההההההההההההההההההההההההההההההההההההההההה…" at bounding box center [245, 138] width 491 height 276
click at [226, 73] on div "I can always check my GOALS and figure out what to do next." at bounding box center [175, 54] width 153 height 53
drag, startPoint x: 115, startPoint y: 267, endPoint x: 127, endPoint y: 246, distance: 24.2
click at [127, 211] on icon at bounding box center [245, 138] width 491 height 276
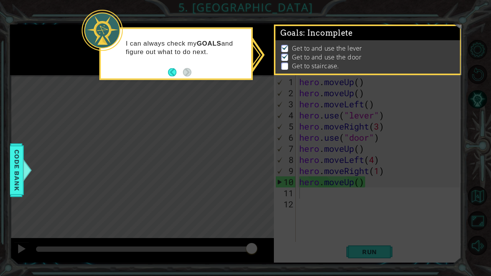
click at [117, 39] on div at bounding box center [102, 30] width 41 height 41
click at [281, 150] on icon at bounding box center [245, 138] width 491 height 276
click at [371, 211] on icon at bounding box center [245, 138] width 491 height 276
click at [328, 62] on p "Get to staircase." at bounding box center [315, 66] width 47 height 8
drag, startPoint x: 362, startPoint y: 52, endPoint x: 316, endPoint y: 68, distance: 48.8
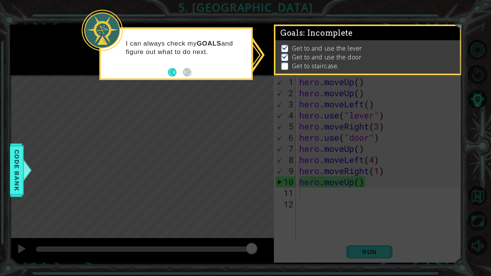
click at [361, 53] on p "Get to and use the door" at bounding box center [327, 57] width 70 height 8
drag, startPoint x: 187, startPoint y: 56, endPoint x: 184, endPoint y: 67, distance: 11.9
click at [184, 58] on div "I can always check my GOALS and figure out what to do next." at bounding box center [176, 51] width 150 height 39
drag, startPoint x: 193, startPoint y: 59, endPoint x: 232, endPoint y: 74, distance: 41.9
click at [197, 59] on div "I can always check my GOALS and figure out what to do next." at bounding box center [176, 51] width 150 height 39
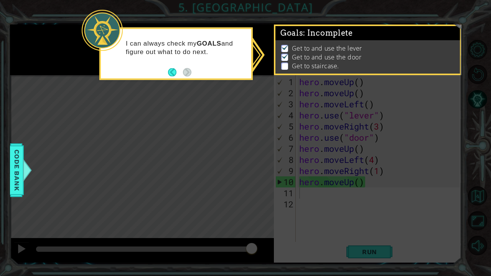
click at [186, 78] on div "I can always check my GOALS and figure out what to do next." at bounding box center [175, 54] width 153 height 53
drag, startPoint x: 251, startPoint y: 60, endPoint x: 257, endPoint y: 59, distance: 6.1
click at [252, 59] on div "I can always check my GOALS and figure out what to do next." at bounding box center [175, 54] width 153 height 53
click at [168, 71] on footer at bounding box center [179, 72] width 23 height 12
click at [173, 71] on button "Back" at bounding box center [175, 72] width 15 height 8
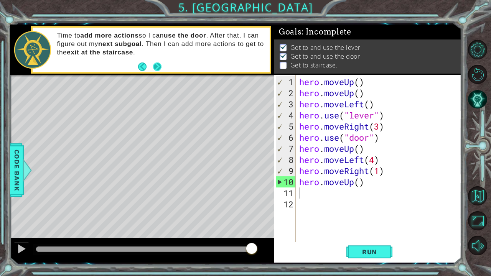
click at [162, 68] on button "Next" at bounding box center [157, 67] width 10 height 10
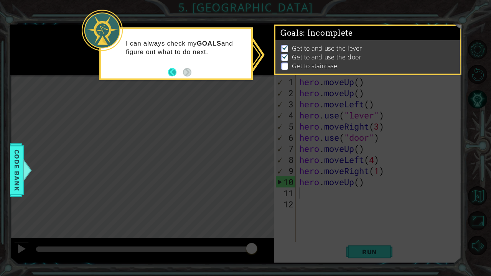
click at [170, 73] on button "Back" at bounding box center [175, 72] width 15 height 8
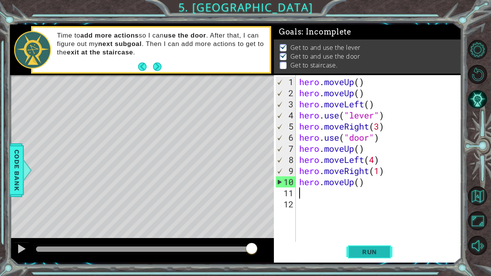
click at [360, 211] on span "Run" at bounding box center [369, 252] width 30 height 8
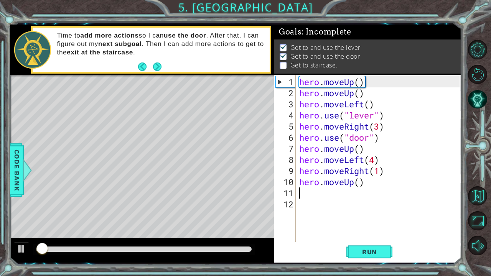
scroll to position [4, 0]
click at [359, 148] on div "hero . moveUp ( ) hero . moveUp ( ) hero . moveLeft ( ) hero . use ( "lever" ) …" at bounding box center [381, 170] width 166 height 189
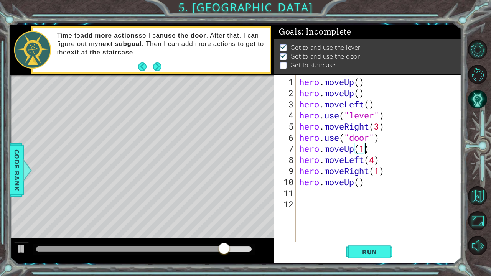
scroll to position [0, 3]
click at [359, 183] on div "hero . moveUp ( ) hero . moveUp ( ) hero . moveLeft ( ) hero . use ( "lever" ) …" at bounding box center [381, 170] width 166 height 189
click at [361, 211] on span "Run" at bounding box center [369, 252] width 30 height 8
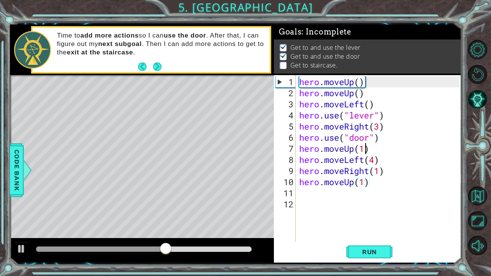
click at [366, 148] on div "hero . moveUp ( ) hero . moveUp ( ) hero . moveLeft ( ) hero . use ( "lever" ) …" at bounding box center [381, 170] width 166 height 189
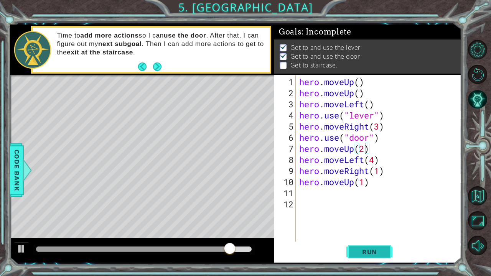
click at [367, 211] on button "Run" at bounding box center [369, 251] width 46 height 19
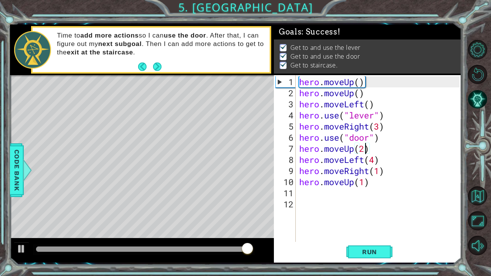
click at [374, 159] on div "hero . moveUp ( ) hero . moveUp ( ) hero . moveLeft ( ) hero . use ( "lever" ) …" at bounding box center [381, 170] width 166 height 189
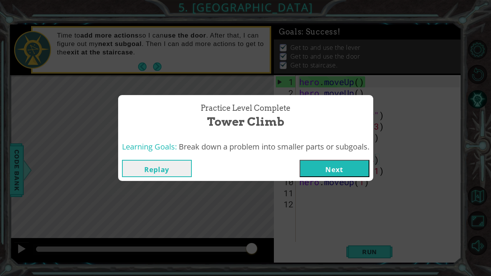
click at [178, 169] on button "Replay" at bounding box center [157, 168] width 70 height 17
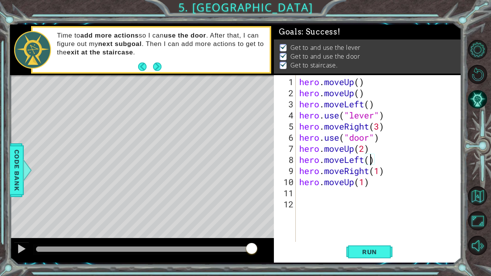
scroll to position [0, 3]
type textarea "hero.moveLeft(5)"
click at [379, 211] on button "Run" at bounding box center [369, 251] width 46 height 19
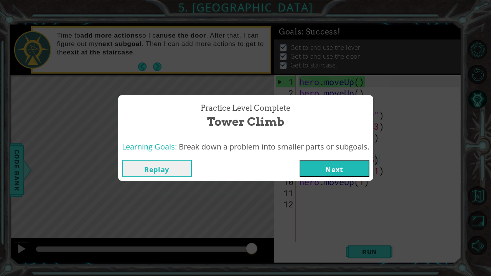
click at [333, 171] on button "Next" at bounding box center [335, 168] width 70 height 17
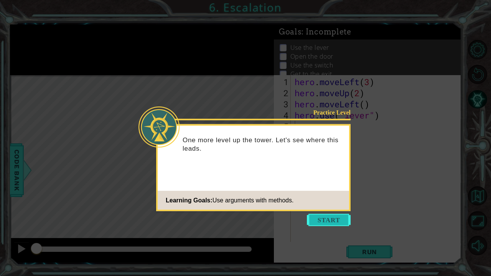
click at [312, 211] on button "Start" at bounding box center [329, 220] width 44 height 12
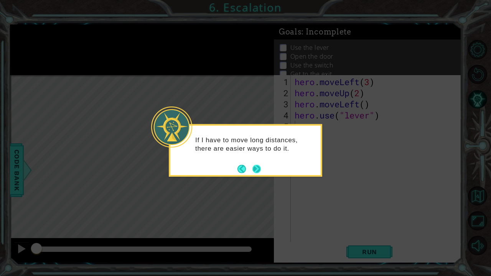
click at [255, 171] on button "Next" at bounding box center [256, 169] width 9 height 9
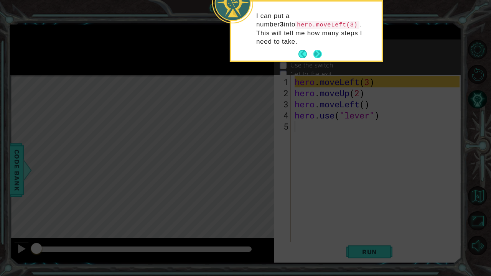
click at [317, 50] on button "Next" at bounding box center [317, 54] width 9 height 9
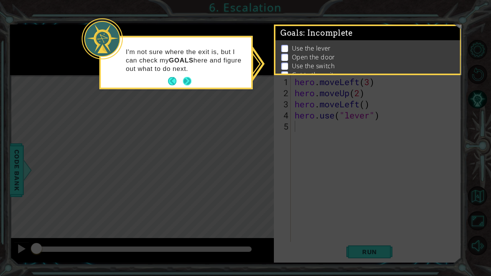
click at [191, 80] on button "Next" at bounding box center [187, 82] width 10 height 10
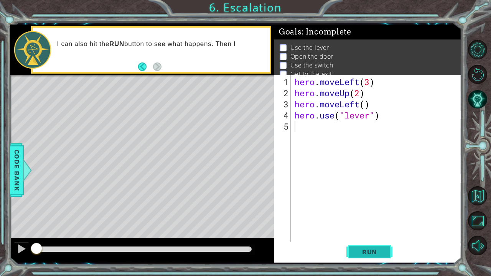
click at [369, 211] on span "Run" at bounding box center [369, 252] width 30 height 8
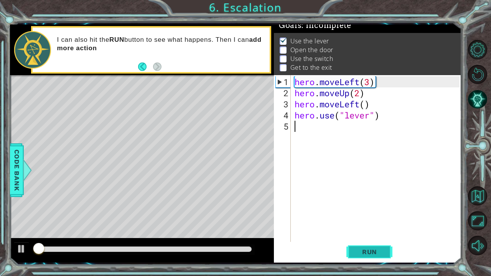
scroll to position [8, 0]
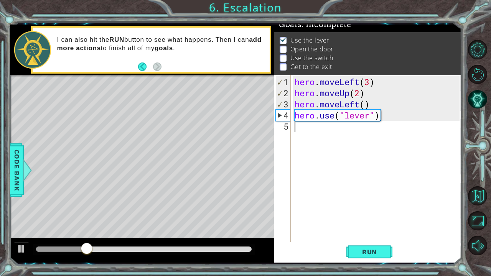
click at [304, 133] on div "hero . moveLeft ( 3 ) hero . moveUp ( 2 ) hero . moveLeft ( ) hero . use ( "lev…" at bounding box center [378, 170] width 170 height 189
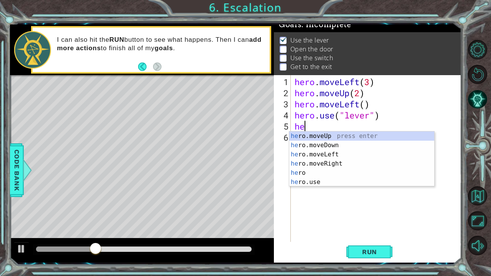
scroll to position [0, 0]
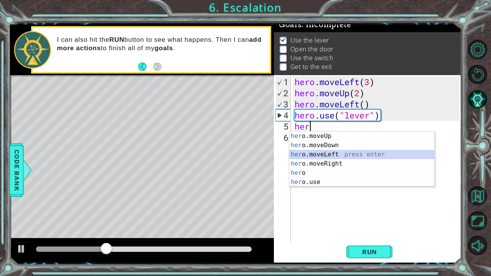
click at [322, 155] on div "her o.moveUp press enter her o.moveDown press enter her o.moveLeft press enter …" at bounding box center [361, 169] width 145 height 74
type textarea "hero.moveLeft(1)"
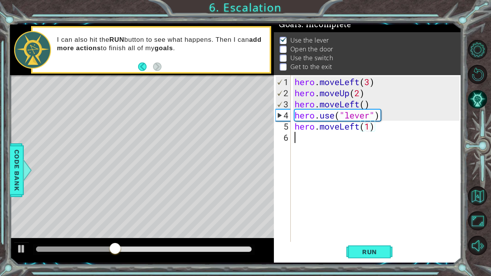
click at [366, 133] on div "hero . moveLeft ( 3 ) hero . moveUp ( 2 ) hero . moveLeft ( ) hero . use ( "lev…" at bounding box center [378, 170] width 170 height 189
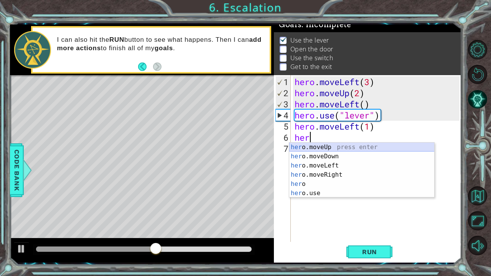
click at [324, 148] on div "her o.moveUp press enter her o.moveDown press enter her o.moveLeft press enter …" at bounding box center [361, 180] width 145 height 74
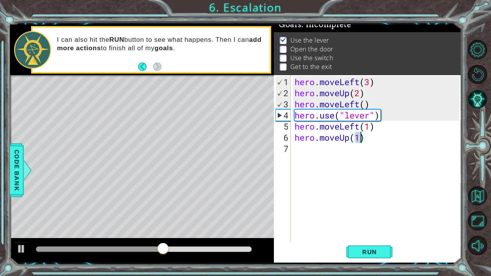
type textarea "hero.moveUp(2)"
click at [323, 150] on div "hero . moveLeft ( 3 ) hero . moveUp ( 2 ) hero . moveLeft ( ) hero . use ( "lev…" at bounding box center [378, 170] width 170 height 189
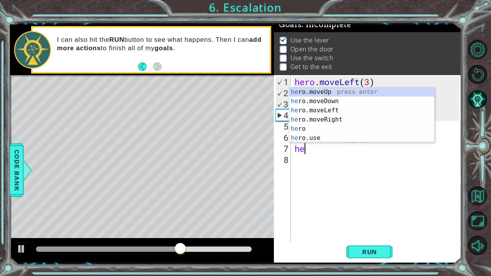
scroll to position [0, 0]
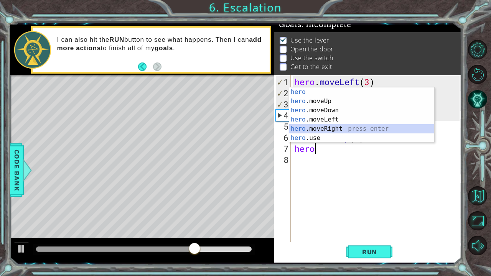
click at [319, 131] on div "hero press enter hero .moveUp press enter hero .moveDown press enter hero .move…" at bounding box center [361, 124] width 145 height 74
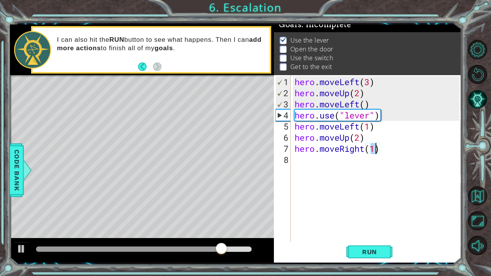
type textarea "hero.moveRight(3)"
click at [311, 166] on div "hero . moveLeft ( 3 ) hero . moveUp ( 2 ) hero . moveLeft ( ) hero . use ( "lev…" at bounding box center [378, 170] width 170 height 189
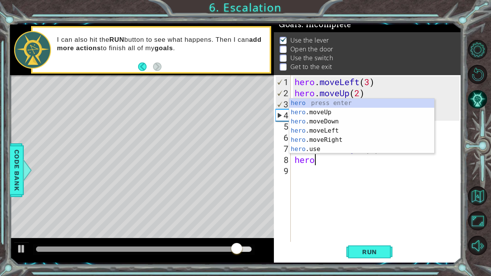
scroll to position [0, 0]
click at [309, 110] on div "hero press enter hero .moveUp press enter hero .moveDown press enter hero .move…" at bounding box center [361, 136] width 145 height 74
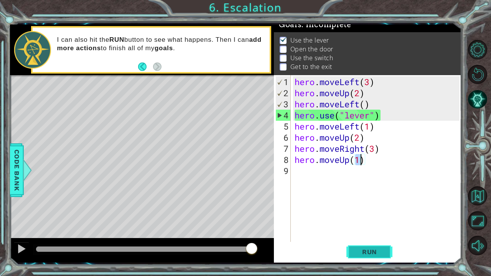
type textarea "hero.moveUp(1)"
click at [371, 211] on span "Run" at bounding box center [369, 252] width 30 height 8
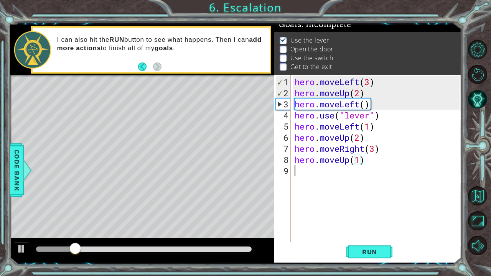
click at [365, 211] on div "hero . moveLeft ( 3 ) hero . moveUp ( 2 ) hero . moveLeft ( ) hero . use ( "lev…" at bounding box center [378, 170] width 170 height 189
click at [369, 211] on span "Run" at bounding box center [369, 252] width 30 height 8
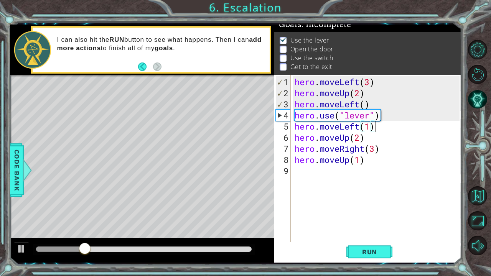
click at [379, 129] on div "hero . moveLeft ( 3 ) hero . moveUp ( 2 ) hero . moveLeft ( ) hero . use ( "lev…" at bounding box center [378, 170] width 170 height 189
type textarea "hero.moveLeft(1)"
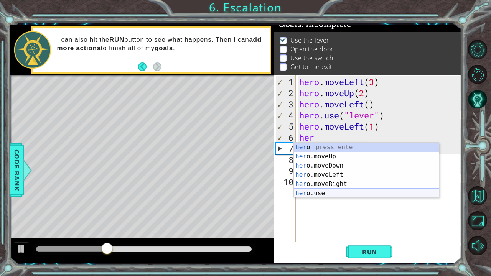
click at [344, 193] on div "her o press enter her o.moveUp press enter her o.moveDown press enter her o.mov…" at bounding box center [366, 180] width 145 height 74
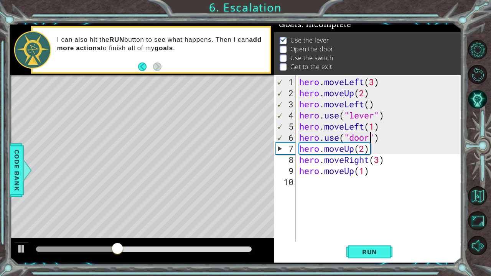
scroll to position [0, 3]
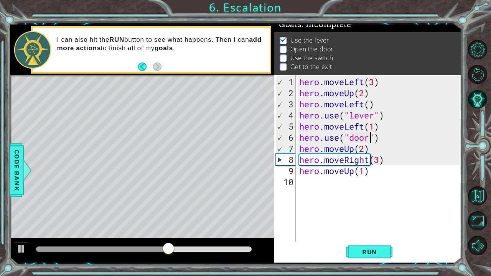
click at [378, 160] on div "hero . moveLeft ( 3 ) hero . moveUp ( 2 ) hero . moveLeft ( ) hero . use ( "lev…" at bounding box center [381, 170] width 166 height 189
type textarea "hero.moveRight(2)"
click at [393, 164] on div "hero . moveLeft ( 3 ) hero . moveUp ( 2 ) hero . moveLeft ( ) hero . use ( "lev…" at bounding box center [381, 170] width 166 height 189
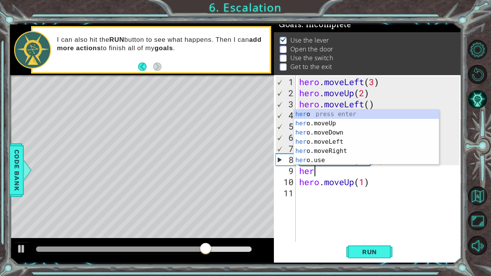
scroll to position [0, 0]
click at [322, 162] on div "hero press enter hero .moveUp press enter hero .moveDown press enter hero .move…" at bounding box center [366, 147] width 145 height 74
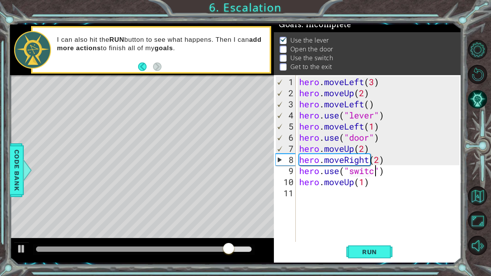
scroll to position [0, 4]
click at [364, 181] on div "hero . moveLeft ( 3 ) hero . moveUp ( 2 ) hero . moveLeft ( ) hero . use ( "lev…" at bounding box center [381, 170] width 166 height 189
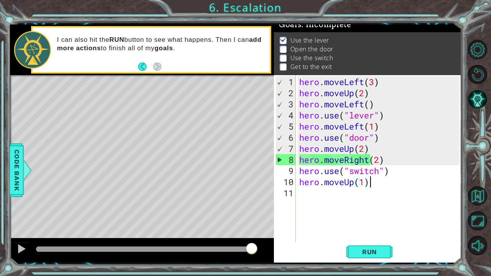
drag, startPoint x: 377, startPoint y: 185, endPoint x: 298, endPoint y: 197, distance: 79.2
click at [298, 197] on div "hero . moveLeft ( 3 ) hero . moveUp ( 2 ) hero . moveLeft ( ) hero . use ( "lev…" at bounding box center [381, 170] width 166 height 189
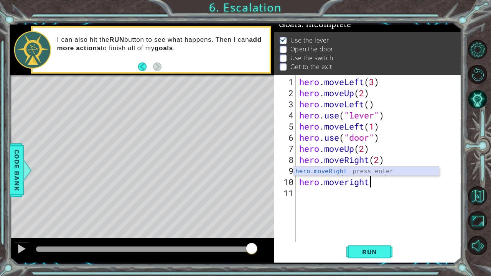
click at [345, 173] on div "hero.moveRight press enter" at bounding box center [366, 181] width 145 height 28
type textarea "hero.moveRight(1)"
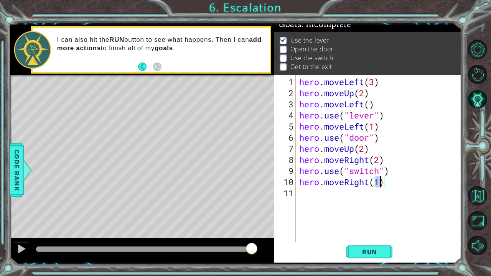
click at [356, 195] on div "hero . moveLeft ( 3 ) hero . moveUp ( 2 ) hero . moveLeft ( ) hero . use ( "lev…" at bounding box center [381, 170] width 166 height 189
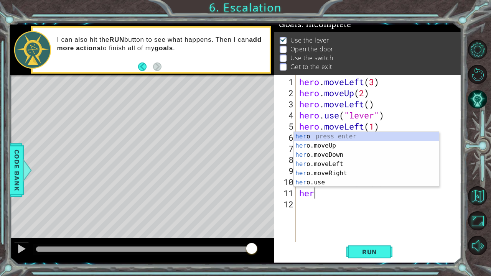
scroll to position [0, 0]
click at [341, 143] on div "hero press enter hero .moveUp press enter hero .moveDown press enter hero .move…" at bounding box center [366, 169] width 145 height 74
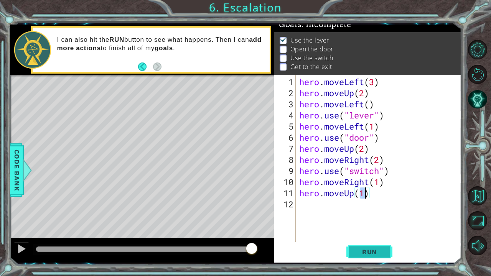
type textarea "hero.moveUp(1)"
click at [364, 211] on span "Run" at bounding box center [369, 252] width 30 height 8
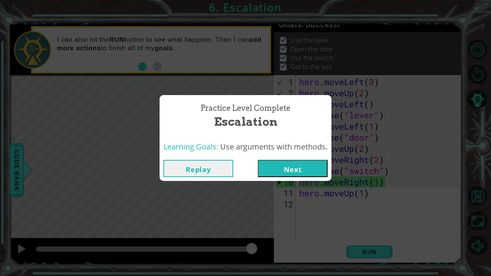
click at [278, 171] on button "Next" at bounding box center [293, 168] width 70 height 17
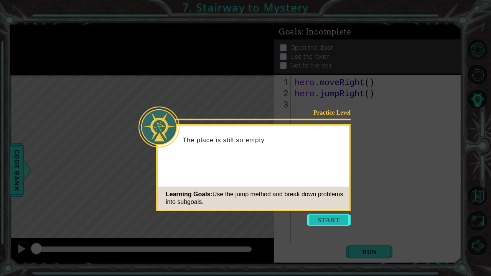
click at [338, 211] on button "Start" at bounding box center [329, 220] width 44 height 12
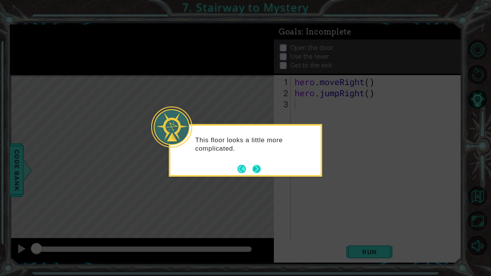
click at [259, 173] on button "Next" at bounding box center [257, 169] width 10 height 10
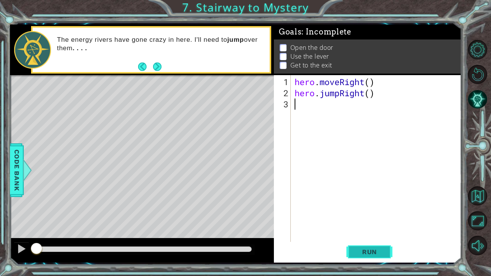
click at [371, 211] on span "Run" at bounding box center [369, 252] width 30 height 8
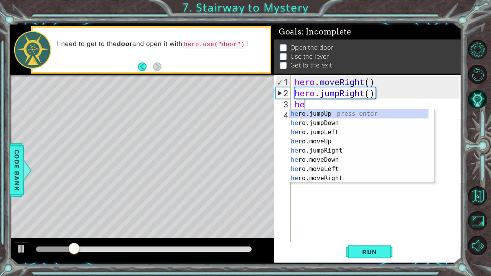
type textarea "hero"
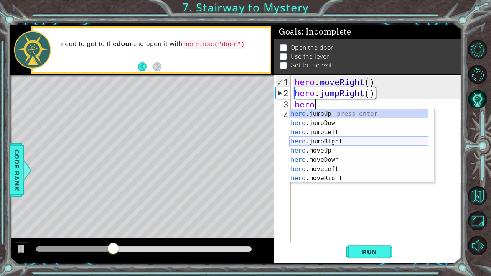
click at [331, 140] on div "hero .jumpUp press enter hero .jumpDown press enter hero .jumpLeft press enter …" at bounding box center [359, 155] width 140 height 92
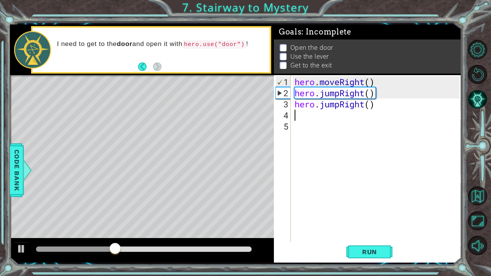
scroll to position [0, 0]
drag, startPoint x: 379, startPoint y: 105, endPoint x: 320, endPoint y: 107, distance: 59.5
click at [320, 107] on div "hero . moveRight ( ) hero . jumpRight ( ) hero . jumpRight ( )" at bounding box center [378, 170] width 170 height 189
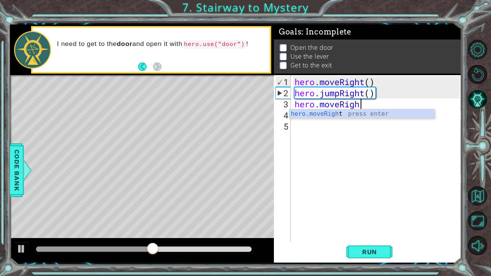
scroll to position [0, 3]
click at [357, 114] on div "hero.moveRight press enter" at bounding box center [361, 123] width 145 height 28
type textarea "hero.moveRight(1)"
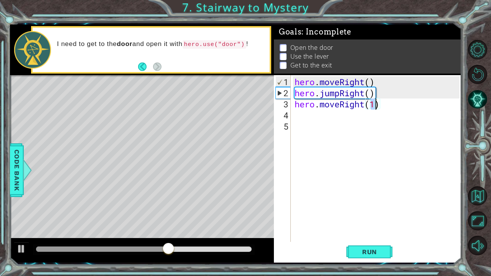
click at [344, 117] on div "hero . moveRight ( ) hero . jumpRight ( ) hero . moveRight ( 1 )" at bounding box center [378, 170] width 170 height 189
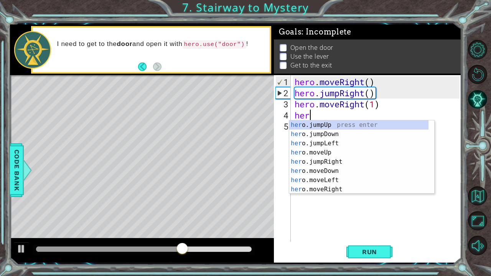
scroll to position [0, 0]
type textarea "hero"
click at [318, 126] on div "hero .jumpUp press enter hero .jumpDown press enter hero .jumpLeft press enter …" at bounding box center [359, 166] width 140 height 92
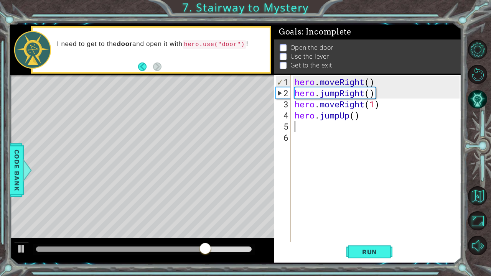
type textarea "3"
drag, startPoint x: 359, startPoint y: 117, endPoint x: 319, endPoint y: 119, distance: 39.9
click at [321, 118] on div "hero . moveRight ( ) hero . jumpRight ( ) hero . moveRight ( 1 ) hero . jumpUp …" at bounding box center [378, 170] width 170 height 189
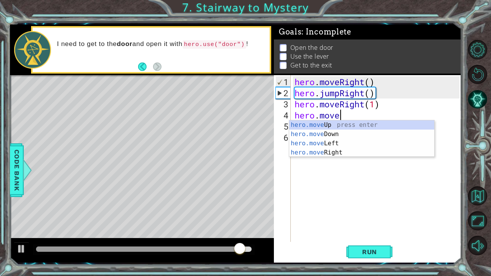
scroll to position [0, 2]
click at [342, 128] on div "hero.move Up press enter hero.move Down press enter hero.move Left press enter …" at bounding box center [361, 147] width 145 height 55
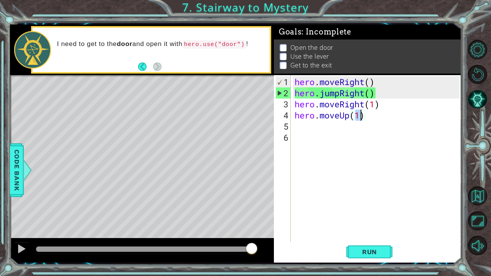
scroll to position [0, 3]
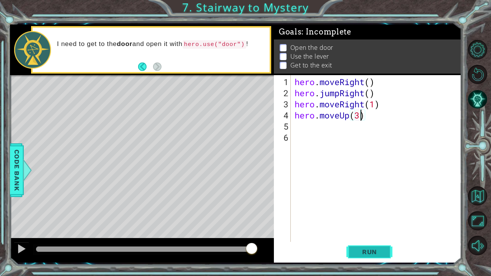
click at [362, 211] on span "Run" at bounding box center [369, 252] width 30 height 8
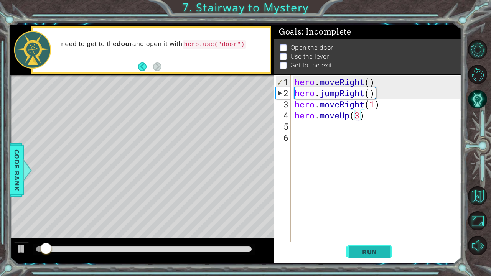
click at [369, 211] on button "Run" at bounding box center [369, 251] width 46 height 19
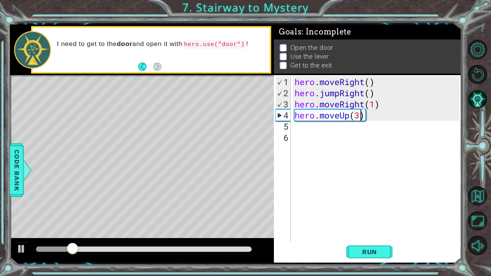
type textarea "hero.moveUp(1)"
click at [363, 132] on div "hero . moveRight ( ) hero . jumpRight ( ) hero . moveRight ( 1 ) hero . moveUp …" at bounding box center [378, 170] width 170 height 189
click at [335, 125] on div "hero . moveRight ( ) hero . jumpRight ( ) hero . moveRight ( 1 ) hero . moveUp …" at bounding box center [378, 170] width 170 height 189
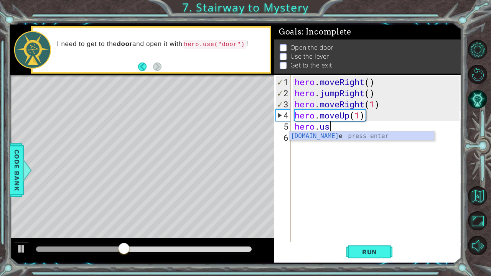
scroll to position [0, 2]
click at [323, 135] on div "hero.use press enter" at bounding box center [361, 146] width 145 height 28
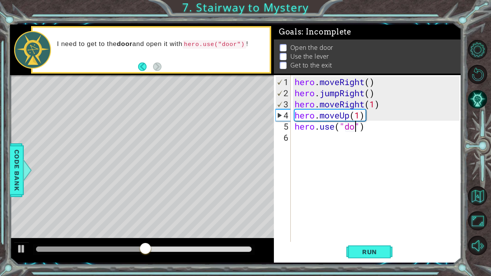
type textarea "hero.use("door")"
click at [378, 195] on div "hero . moveRight ( ) hero . jumpRight ( ) hero . moveRight ( 1 ) hero . moveUp …" at bounding box center [378, 170] width 170 height 189
click at [154, 61] on footer at bounding box center [149, 67] width 23 height 12
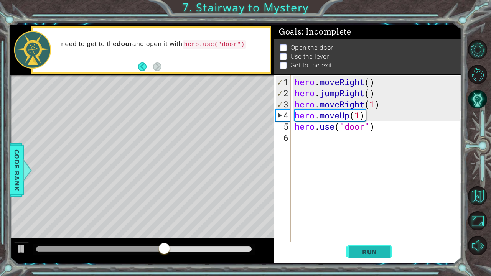
click at [355, 211] on button "Run" at bounding box center [369, 251] width 46 height 19
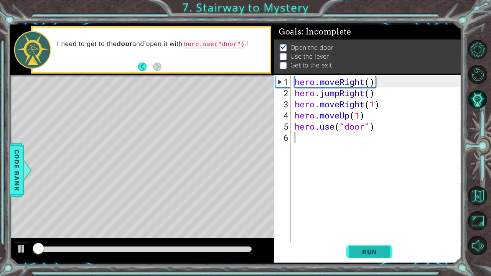
scroll to position [4, 0]
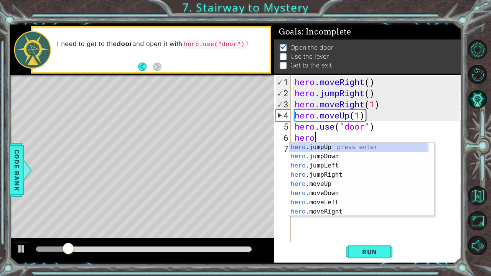
type textarea "hero."
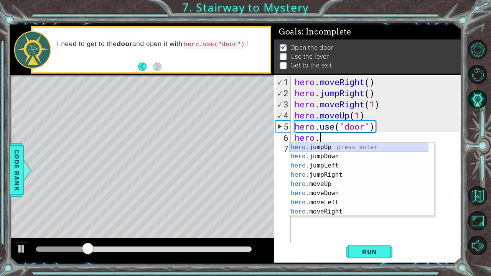
click at [316, 146] on div "hero. jumpUp press enter hero. jumpDown press enter hero. jumpLeft press enter …" at bounding box center [359, 189] width 140 height 92
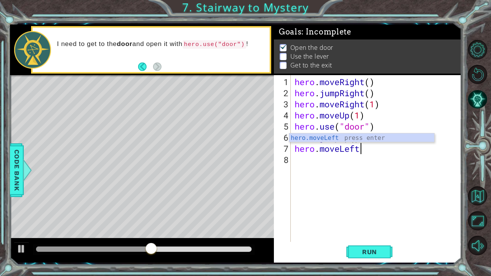
scroll to position [0, 2]
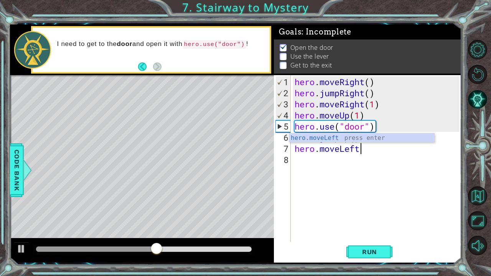
type textarea "hero.moveLeft(1)"
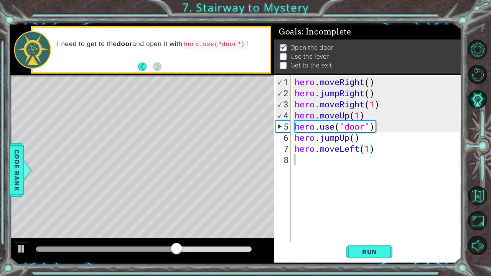
click at [310, 155] on div "hero . moveRight ( ) hero . jumpRight ( ) hero . moveRight ( 1 ) hero . moveUp …" at bounding box center [378, 170] width 170 height 189
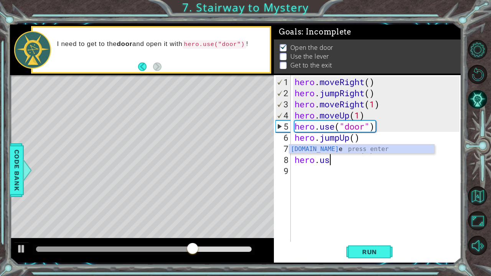
scroll to position [0, 2]
click at [315, 147] on div "hero.use press enter" at bounding box center [361, 159] width 145 height 28
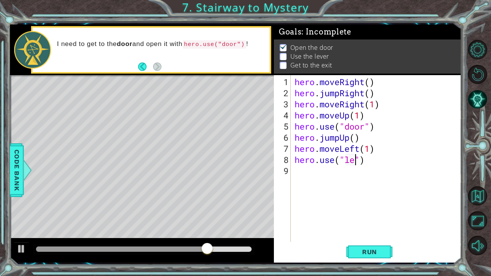
scroll to position [0, 3]
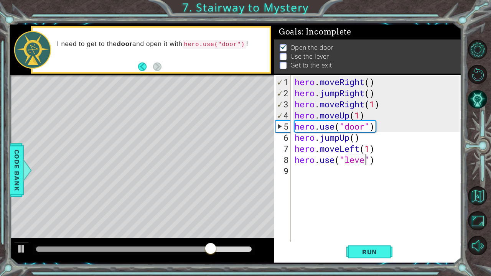
type textarea "hero.use("lever")"
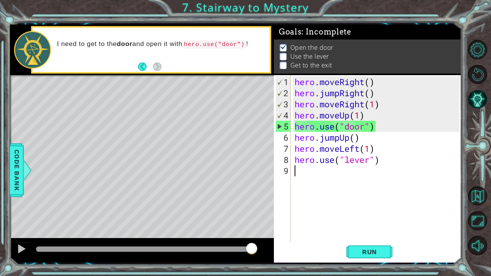
click at [304, 166] on div "hero . moveRight ( ) hero . jumpRight ( ) hero . moveRight ( 1 ) hero . moveUp …" at bounding box center [378, 170] width 170 height 189
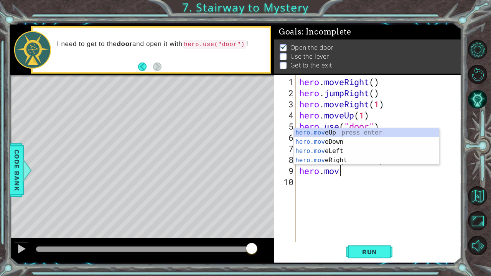
scroll to position [0, 2]
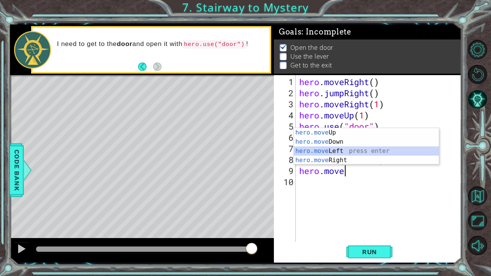
click at [310, 150] on div "hero.move Up press enter hero.move Down press enter hero.move Left press enter …" at bounding box center [366, 155] width 145 height 55
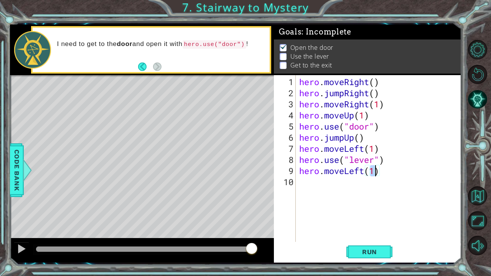
type textarea "hero.moveLeft(2)"
click at [311, 183] on div "hero . moveRight ( ) hero . jumpRight ( ) hero . moveRight ( 1 ) hero . moveUp …" at bounding box center [381, 170] width 166 height 189
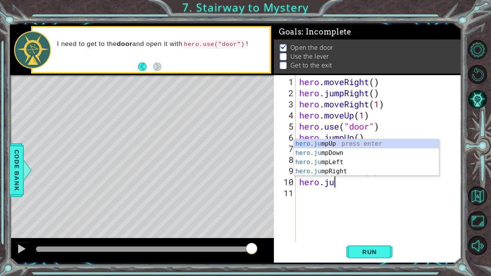
scroll to position [0, 1]
type textarea "hero.jum"
click at [313, 142] on div "hero.jum pUp press enter hero.jum pDown press enter hero.jum pLeft press enter …" at bounding box center [366, 166] width 145 height 55
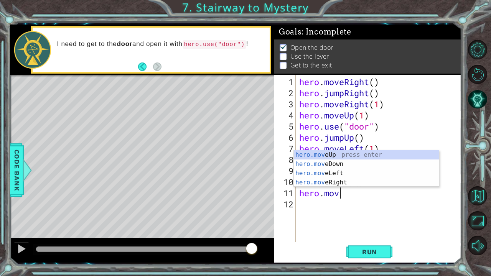
scroll to position [0, 2]
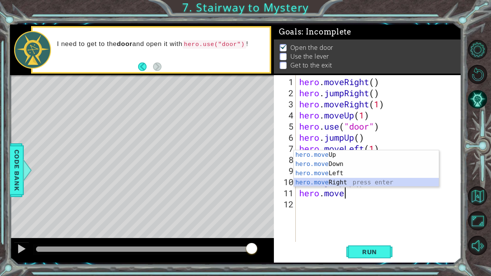
click at [324, 184] on div "hero.move Up press enter hero.move Down press enter hero.move Left press enter …" at bounding box center [366, 177] width 145 height 55
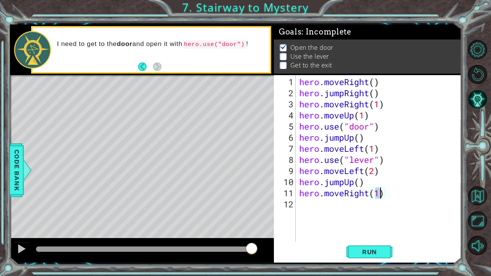
type textarea "hero.moveRight(2)"
click at [367, 203] on div "hero . moveRight ( ) hero . jumpRight ( ) hero . moveRight ( 1 ) hero . moveUp …" at bounding box center [381, 170] width 166 height 189
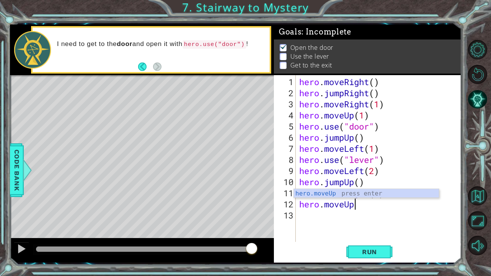
scroll to position [0, 2]
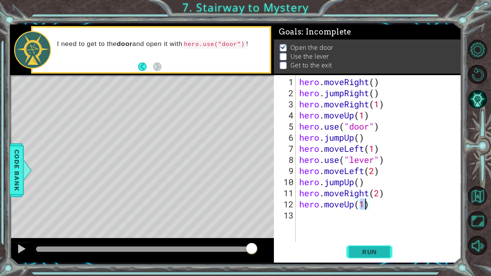
type textarea "hero.moveUp(1)"
click at [358, 211] on span "Run" at bounding box center [369, 252] width 30 height 8
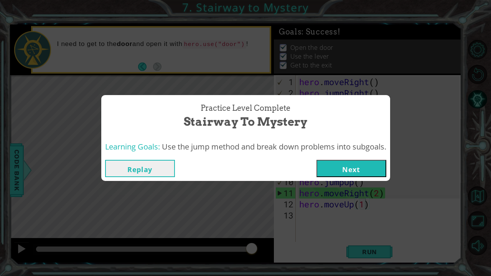
drag, startPoint x: 358, startPoint y: 248, endPoint x: 276, endPoint y: 162, distance: 119.1
click at [276, 162] on div "Replay Next" at bounding box center [245, 168] width 281 height 17
click at [347, 164] on button "Next" at bounding box center [351, 168] width 70 height 17
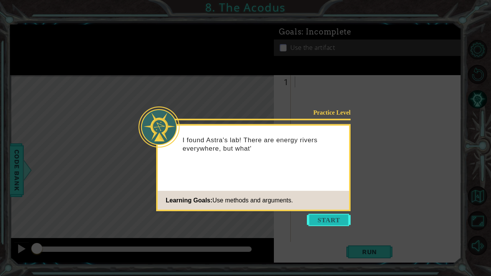
click at [327, 211] on button "Start" at bounding box center [329, 220] width 44 height 12
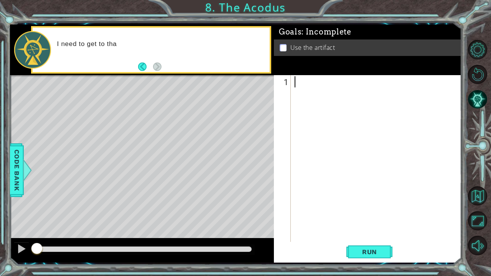
click at [196, 96] on div "Level Map" at bounding box center [187, 188] width 354 height 226
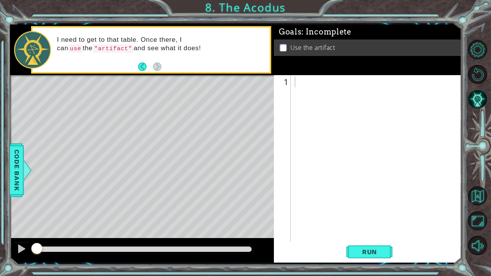
click at [164, 116] on div "Level Map" at bounding box center [187, 188] width 354 height 226
click at [315, 84] on div at bounding box center [378, 170] width 170 height 189
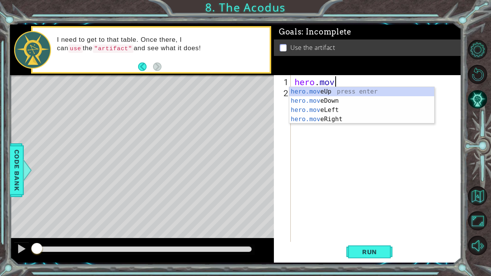
scroll to position [0, 2]
click at [316, 89] on div "hero.move Up press enter hero.move Down press enter hero.move Left press enter …" at bounding box center [361, 114] width 145 height 55
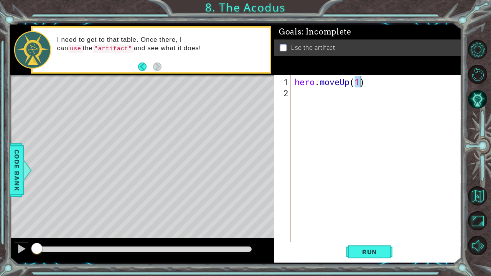
type textarea "hero.moveUp(2)"
click at [322, 88] on div "hero . moveUp ( 2 )" at bounding box center [378, 170] width 170 height 189
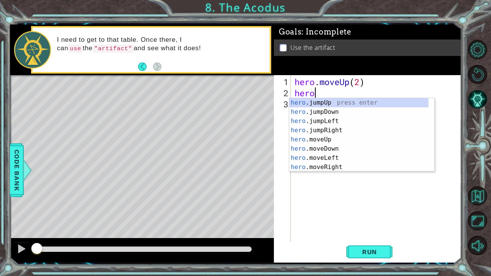
scroll to position [0, 0]
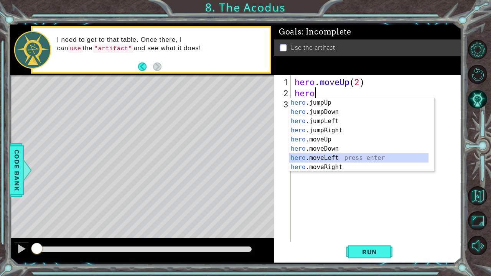
click at [323, 160] on div "hero .jumpUp press enter hero .jumpDown press enter hero .jumpLeft press enter …" at bounding box center [359, 144] width 140 height 92
type textarea "hero.moveLeft(1)"
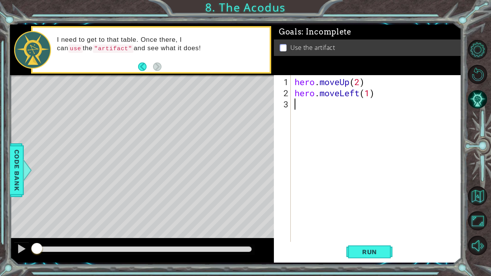
click at [328, 107] on div "hero . moveUp ( 2 ) hero . moveLeft ( 1 )" at bounding box center [378, 170] width 170 height 189
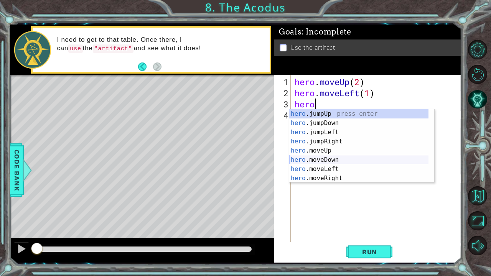
click at [324, 163] on div "hero .jumpUp press enter hero .jumpDown press enter hero .jumpLeft press enter …" at bounding box center [359, 155] width 140 height 92
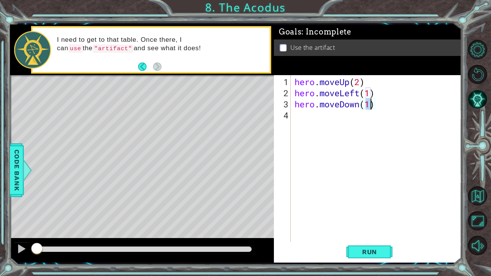
type textarea "hero.moveDown(2)"
click at [353, 118] on div "hero . moveUp ( 2 ) hero . moveLeft ( 1 ) hero . moveDown ( 2 )" at bounding box center [378, 170] width 170 height 189
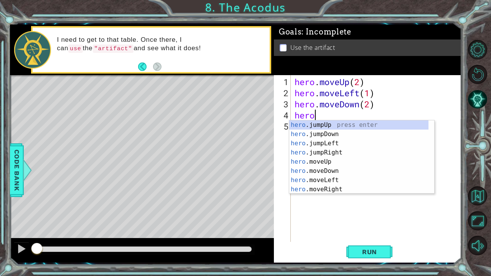
type textarea "hero"
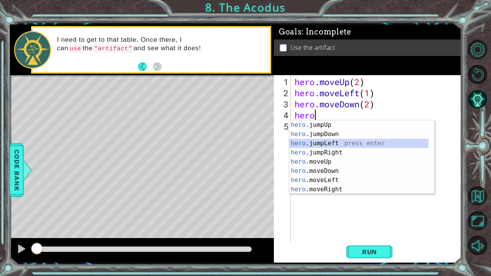
click at [323, 141] on div "hero .jumpUp press enter hero .jumpDown press enter hero .jumpLeft press enter …" at bounding box center [359, 166] width 140 height 92
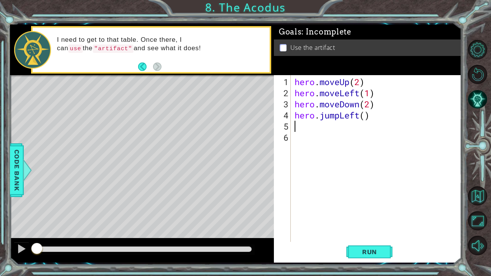
click at [330, 126] on div "hero . moveUp ( 2 ) hero . moveLeft ( 1 ) hero . moveDown ( 2 ) hero . jumpLeft…" at bounding box center [378, 170] width 170 height 189
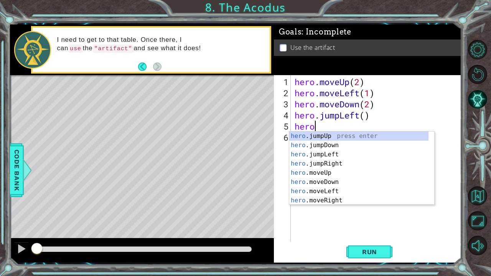
scroll to position [0, 1]
click at [325, 170] on div "hero. jumpUp press enter hero. jumpDown press enter hero. jumpLeft press enter …" at bounding box center [359, 178] width 140 height 92
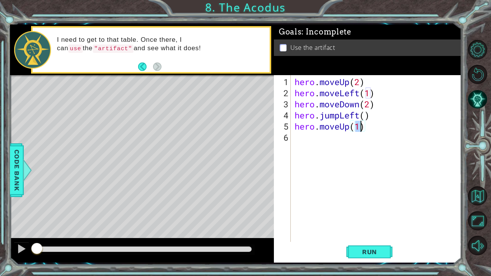
type textarea "hero.moveUp(2)"
click at [321, 140] on div "hero . moveUp ( 2 ) hero . moveLeft ( 1 ) hero . moveDown ( 2 ) hero . jumpLeft…" at bounding box center [378, 170] width 170 height 189
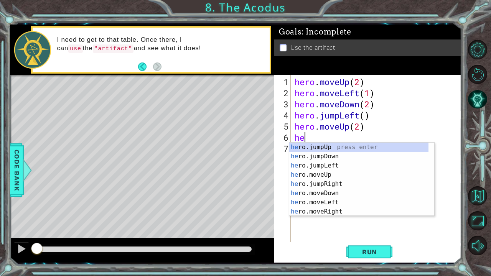
type textarea "hero"
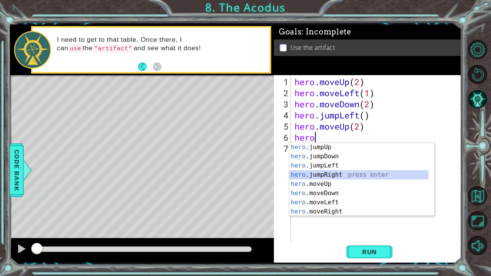
click at [331, 175] on div "hero .jumpUp press enter hero .jumpDown press enter hero .jumpLeft press enter …" at bounding box center [359, 189] width 140 height 92
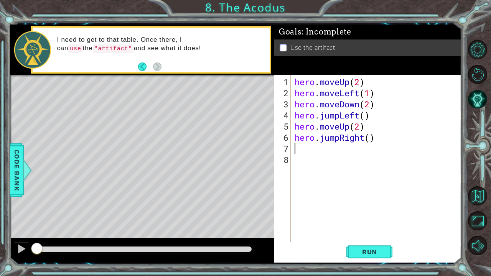
scroll to position [0, 0]
click at [340, 137] on div "hero . moveUp ( 2 ) hero . moveLeft ( 1 ) hero . moveDown ( 2 ) hero . jumpLeft…" at bounding box center [378, 170] width 170 height 189
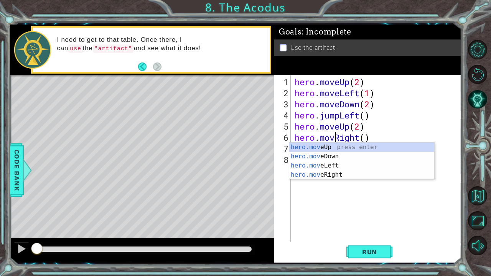
scroll to position [0, 2]
click at [337, 174] on div "hero.move Up press enter hero.move Down press enter hero.move Left press enter …" at bounding box center [361, 170] width 145 height 55
type textarea "hero.moveRight(1)"
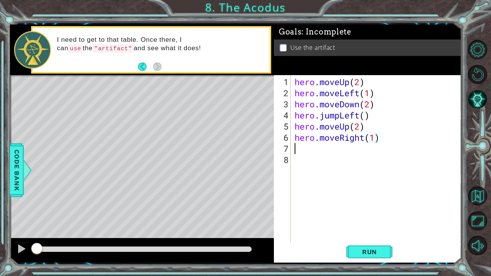
click at [340, 150] on div "hero . moveUp ( 2 ) hero . moveLeft ( 1 ) hero . moveDown ( 2 ) hero . jumpLeft…" at bounding box center [378, 170] width 170 height 189
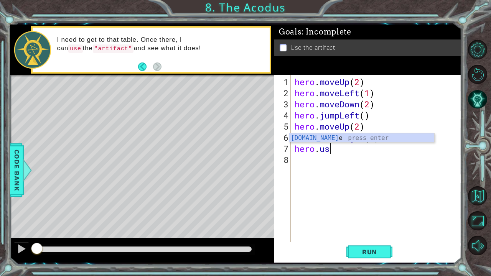
scroll to position [0, 2]
click at [322, 135] on div "hero.use press enter" at bounding box center [361, 147] width 145 height 28
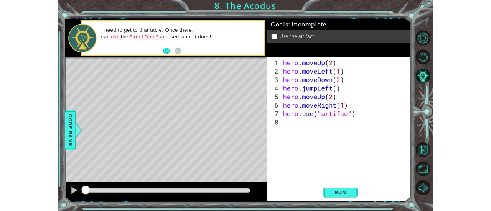
scroll to position [0, 4]
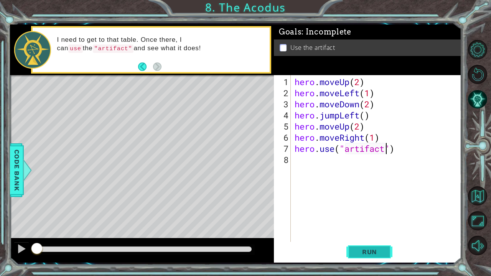
type textarea "hero.use("artifact")"
click at [370, 211] on span "Run" at bounding box center [369, 252] width 30 height 8
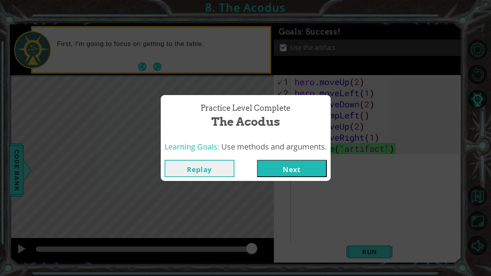
click at [285, 170] on button "Next" at bounding box center [292, 168] width 70 height 17
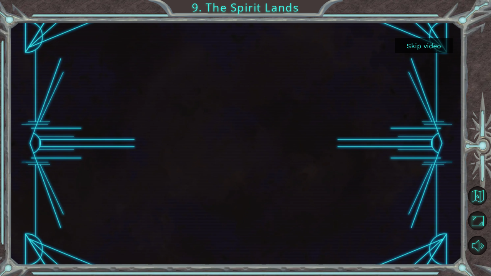
click at [429, 44] on button "Skip video" at bounding box center [424, 45] width 58 height 15
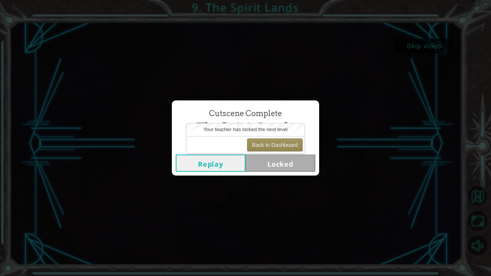
click at [225, 162] on button "Replay" at bounding box center [211, 163] width 70 height 17
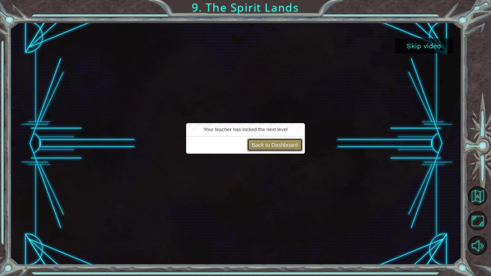
click at [274, 147] on button "Back to Dashboard" at bounding box center [275, 144] width 56 height 13
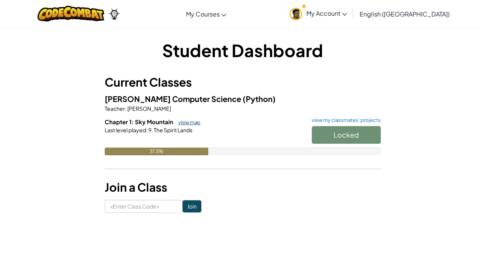
click at [194, 124] on link "view map" at bounding box center [188, 122] width 26 height 6
